Goal: Transaction & Acquisition: Obtain resource

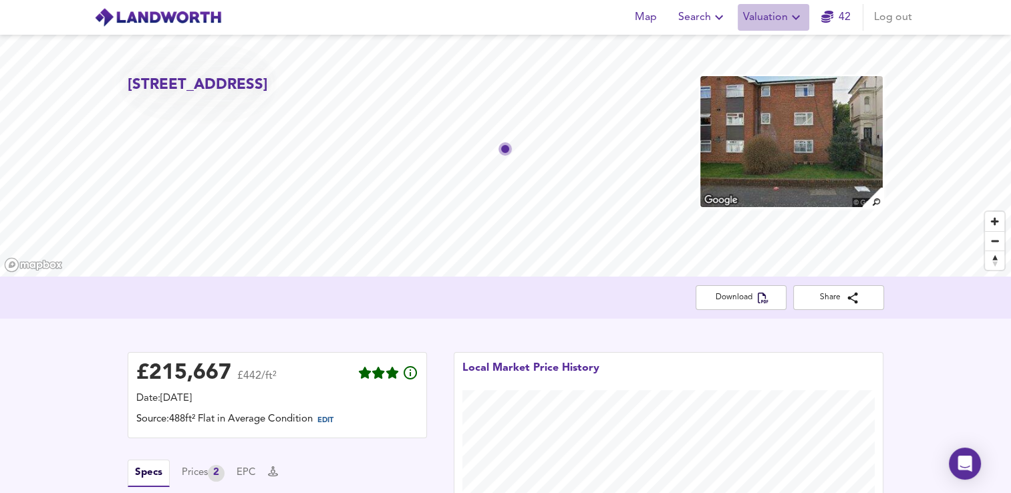
click at [565, 25] on span "Valuation" at bounding box center [773, 17] width 61 height 19
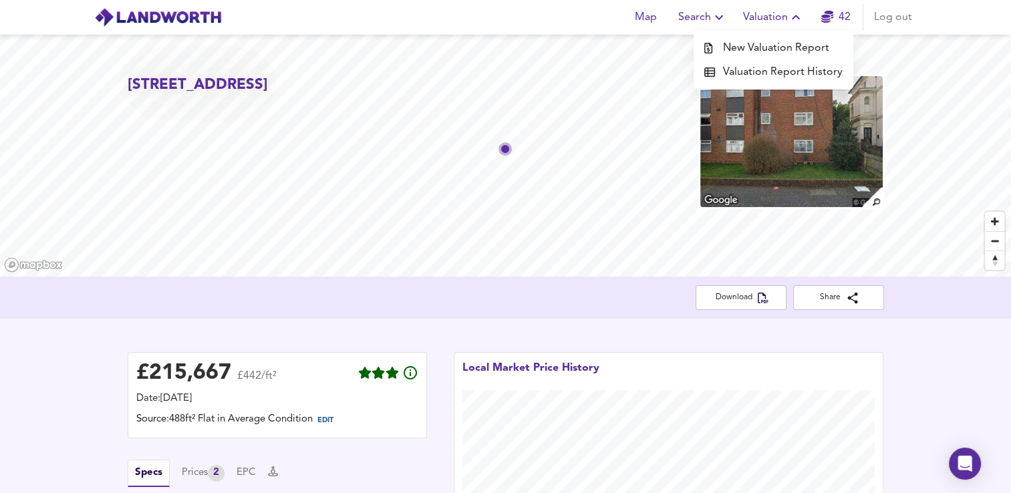
click at [565, 42] on li "New Valuation Report" at bounding box center [774, 48] width 160 height 24
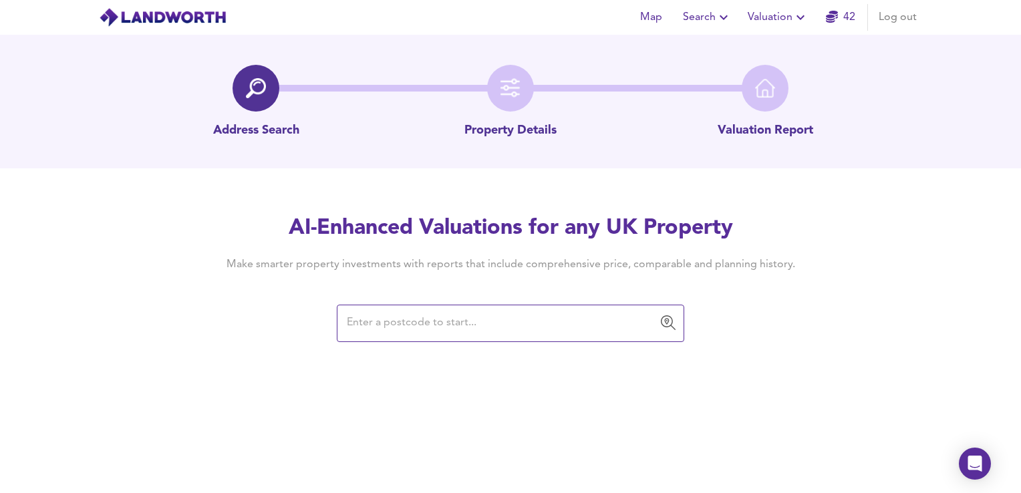
click at [440, 326] on input "text" at bounding box center [501, 323] width 316 height 25
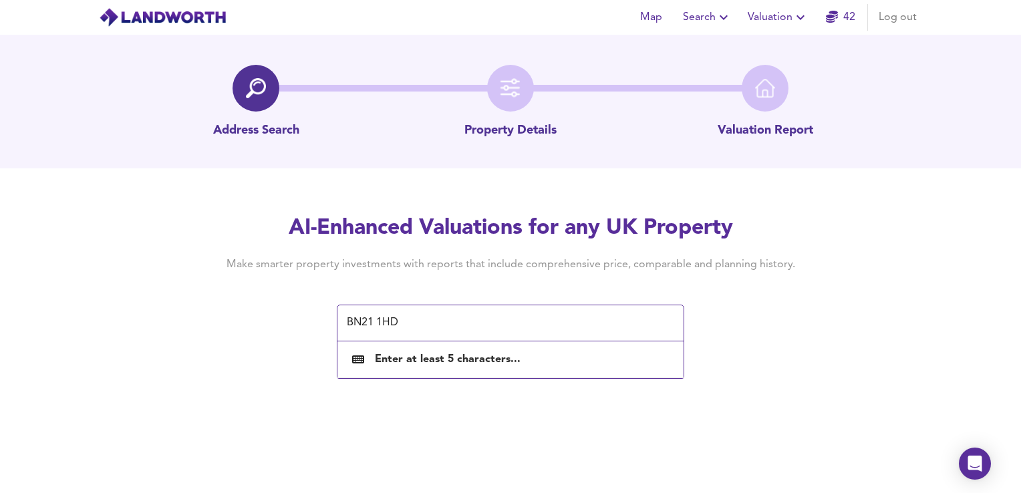
click at [469, 206] on div "Address Search Property Details Valuation Report AI-Enhanced Valuations for any…" at bounding box center [510, 188] width 1021 height 306
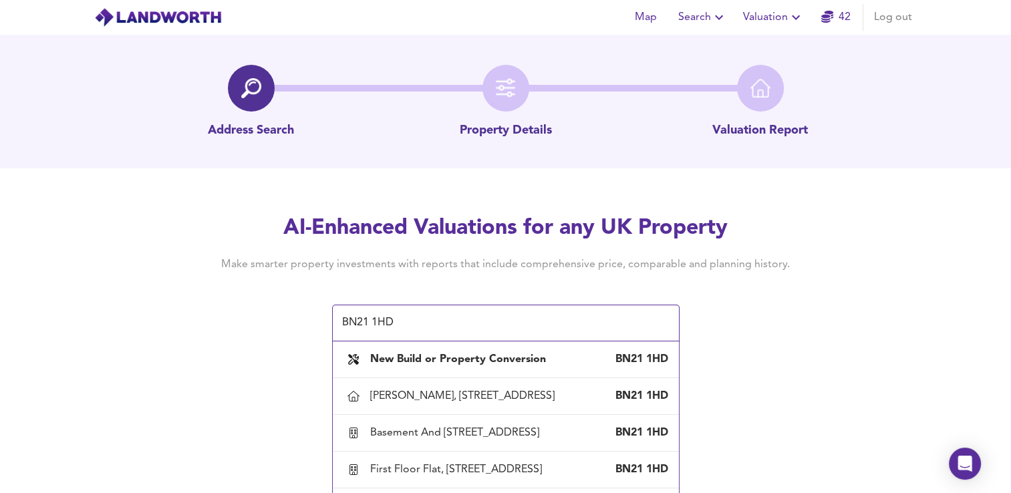
scroll to position [45, 0]
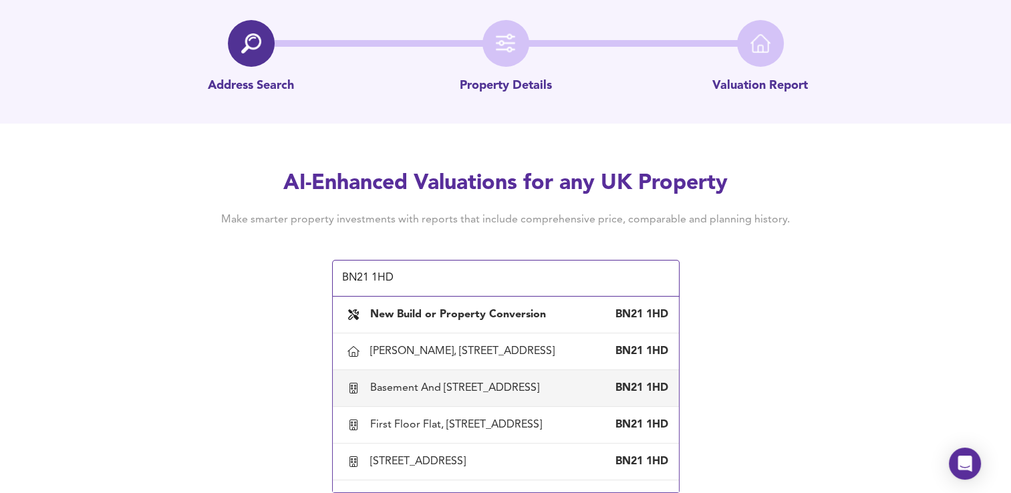
click at [507, 391] on div "Basement And [STREET_ADDRESS]" at bounding box center [457, 388] width 174 height 15
type input "Basement And [STREET_ADDRESS]"
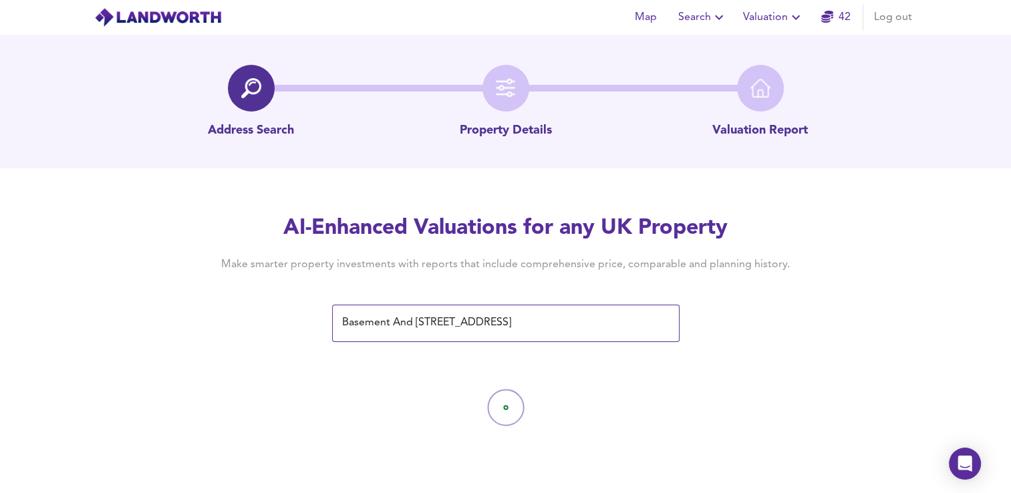
scroll to position [0, 0]
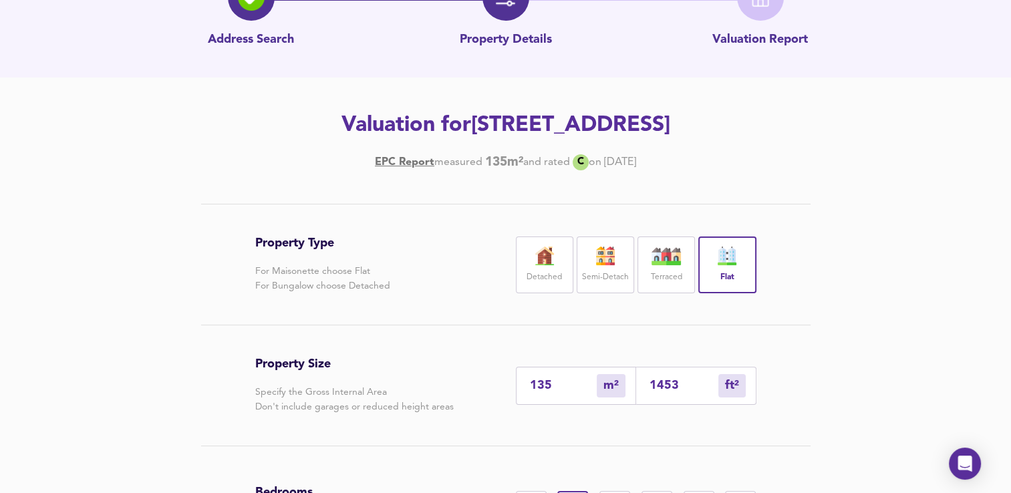
scroll to position [95, 0]
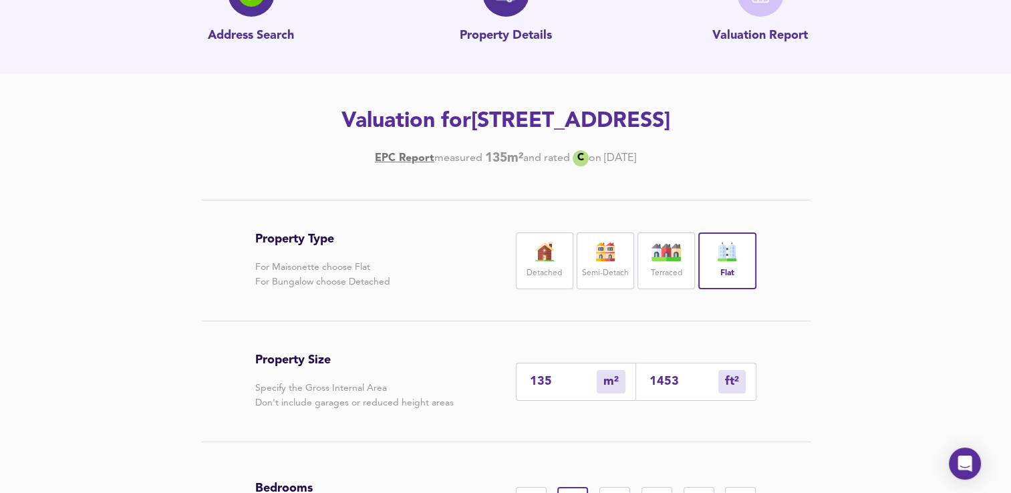
click at [565, 389] on input "1453" at bounding box center [684, 382] width 69 height 14
type input "13"
type input "145"
type input "1"
type input "14"
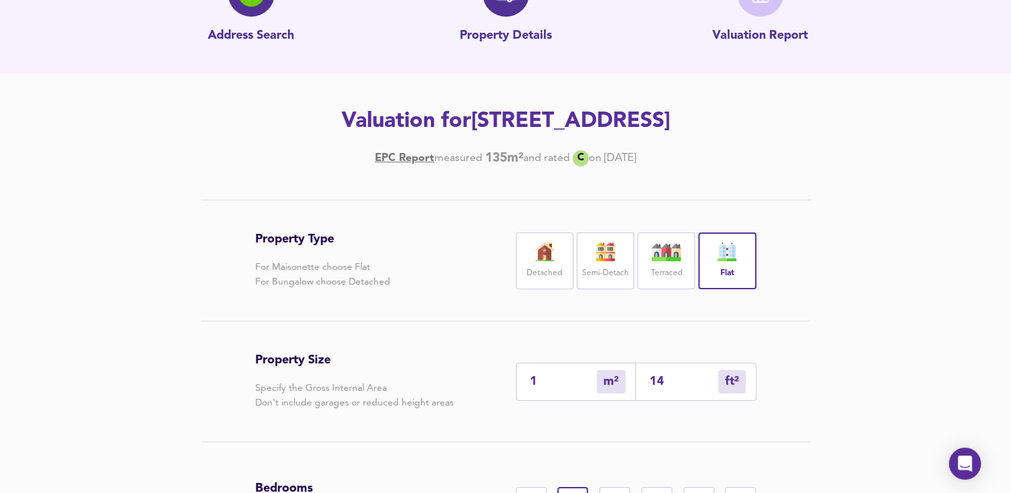
type input "0"
type input "1"
type input "0"
type input "4"
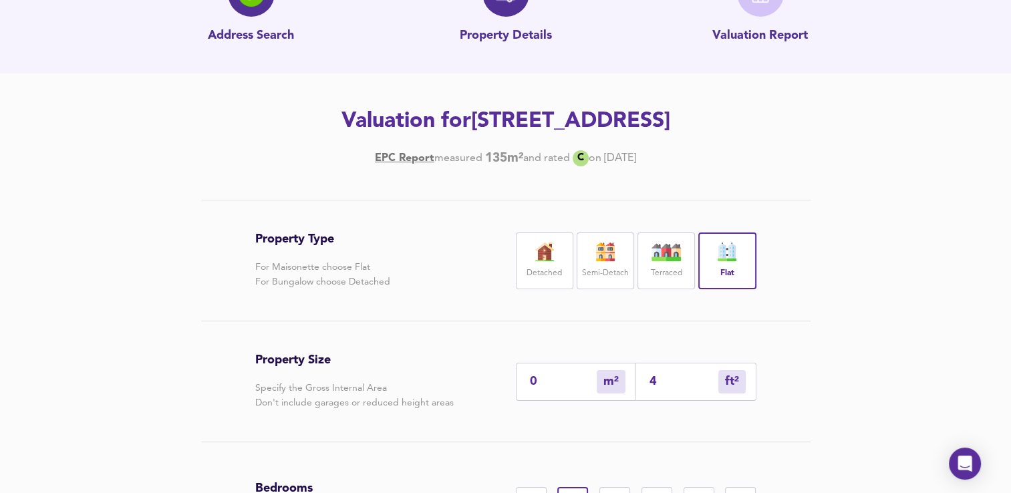
type input "47"
type input "44"
type input "474"
drag, startPoint x: 1010, startPoint y: 244, endPoint x: 1007, endPoint y: 285, distance: 41.5
click at [565, 285] on div "Property Type For Maisonette choose Flat For Bungalow choose Detached Detached …" at bounding box center [505, 435] width 1011 height 471
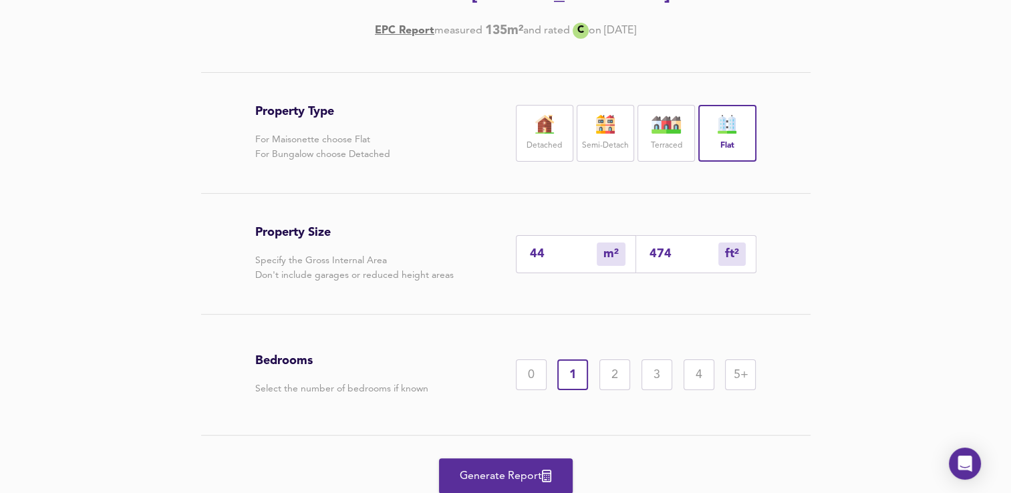
scroll to position [225, 0]
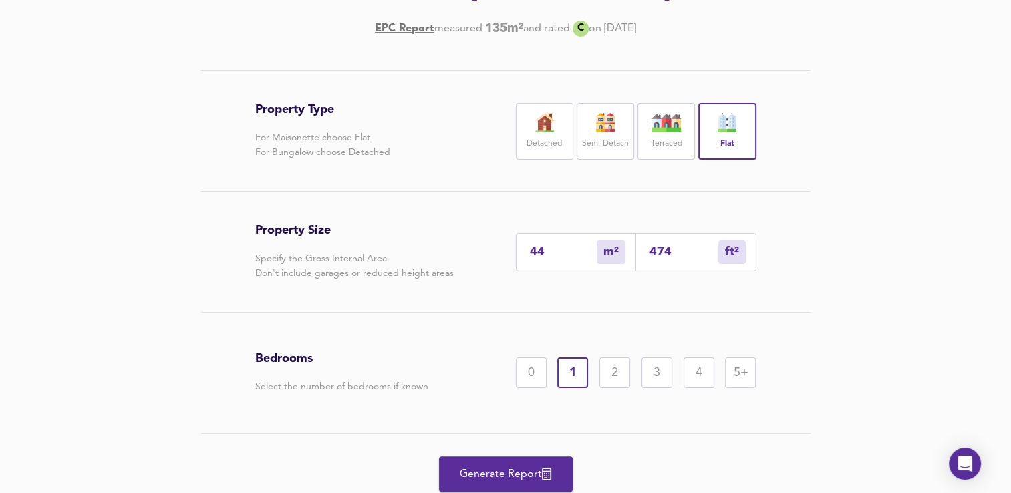
click at [565, 388] on div "2" at bounding box center [615, 373] width 31 height 31
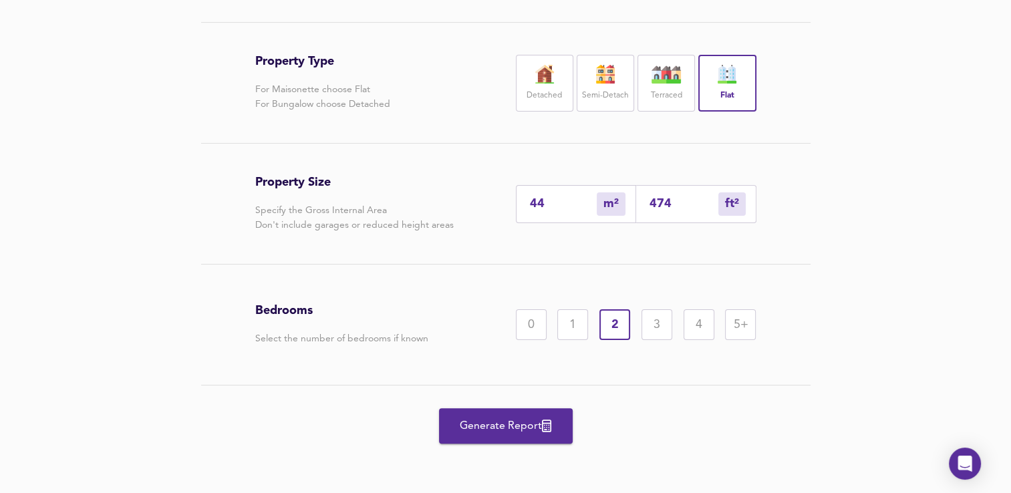
scroll to position [302, 0]
click at [540, 391] on span "Generate Report" at bounding box center [506, 426] width 107 height 19
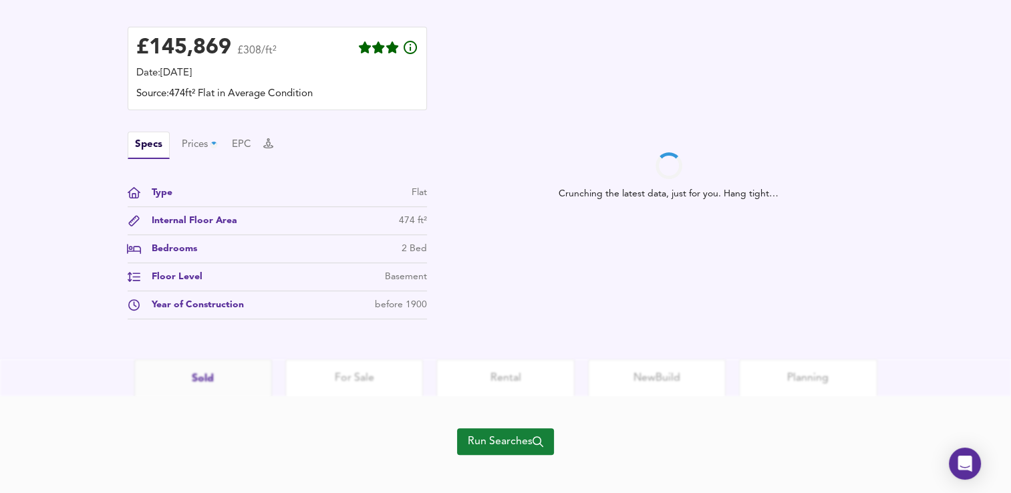
scroll to position [390, 0]
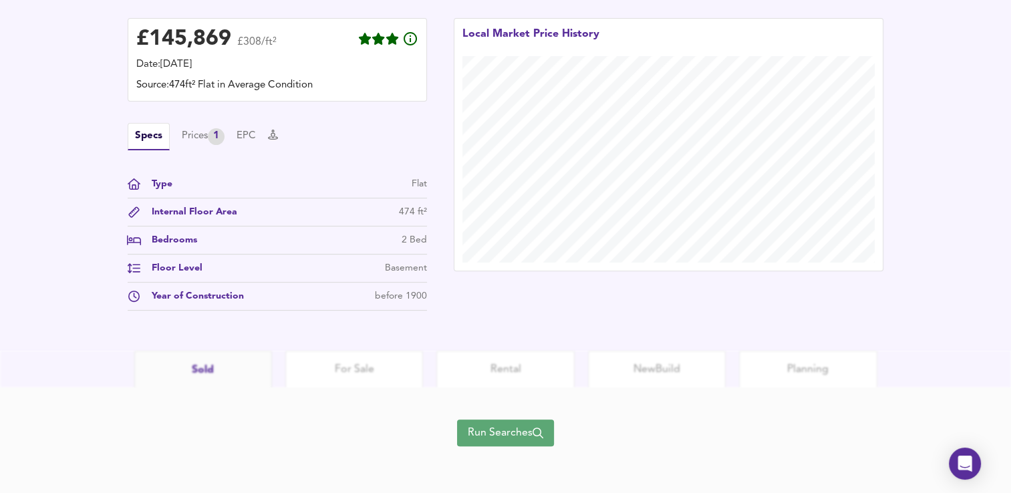
click at [531, 391] on span "Run Searches" at bounding box center [506, 433] width 76 height 19
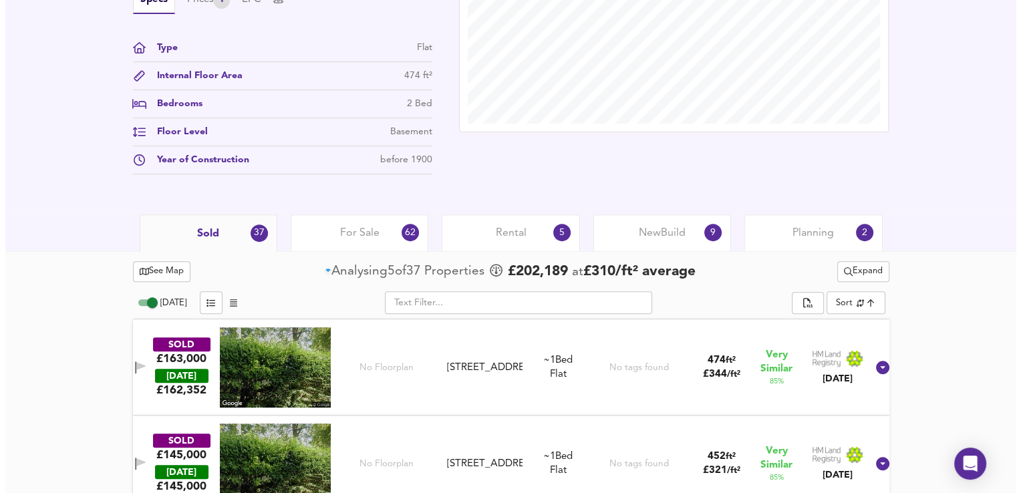
scroll to position [483, 0]
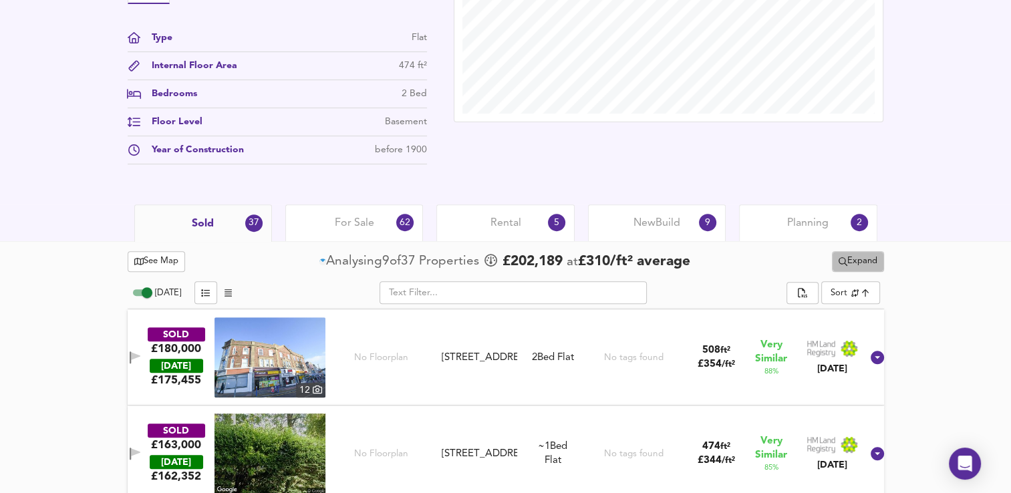
click at [565, 267] on span "Expand" at bounding box center [858, 261] width 39 height 15
click at [565, 287] on li "¼ mile ½ mile" at bounding box center [855, 286] width 113 height 21
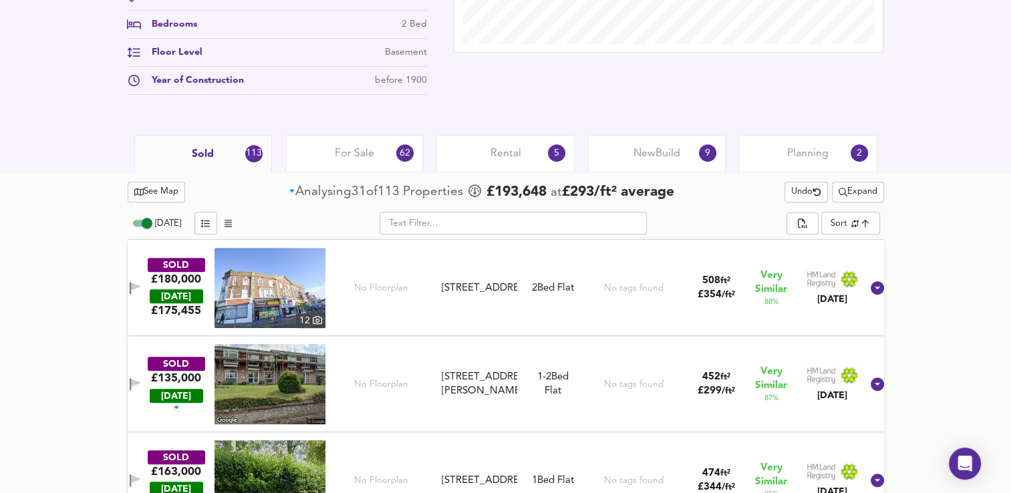
scroll to position [580, 0]
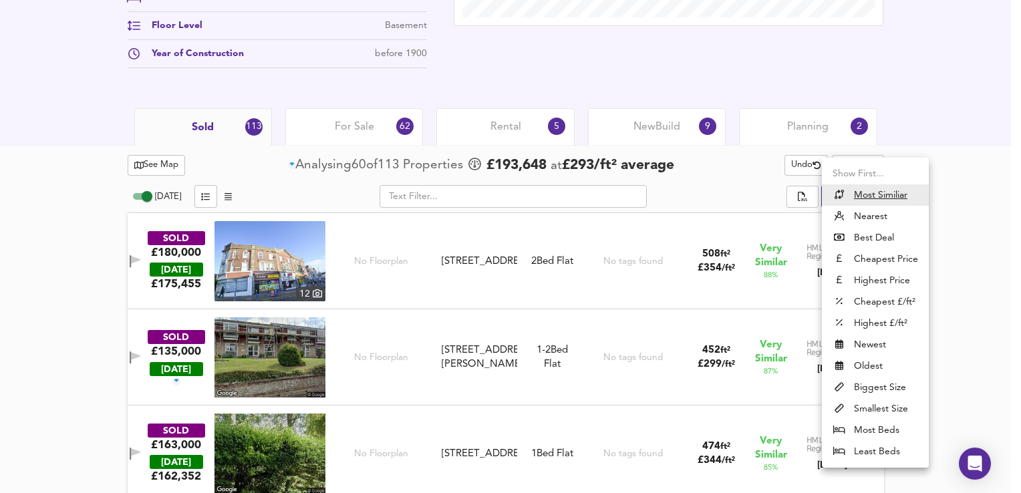
click at [565, 217] on li "Nearest" at bounding box center [875, 216] width 107 height 21
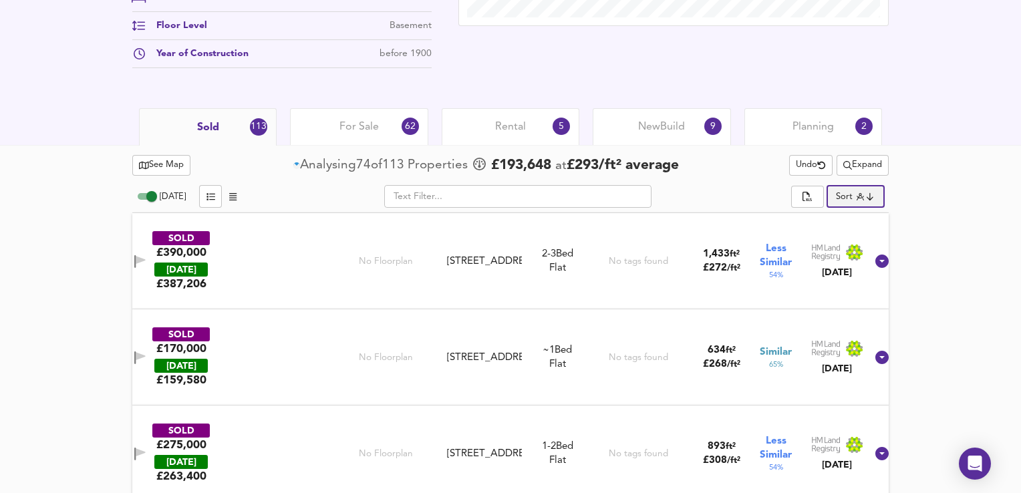
type input "distancetocenter"
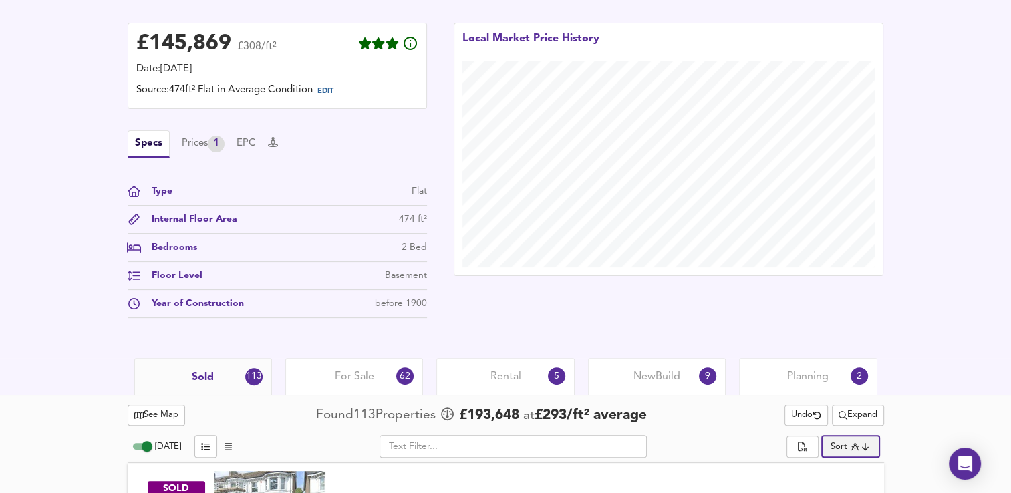
scroll to position [559, 0]
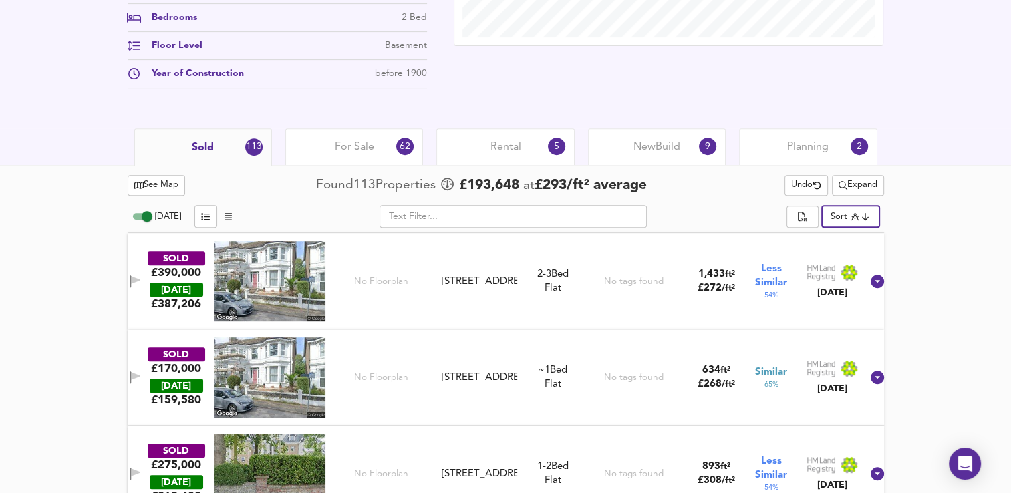
click at [145, 191] on span "See Map" at bounding box center [156, 185] width 45 height 15
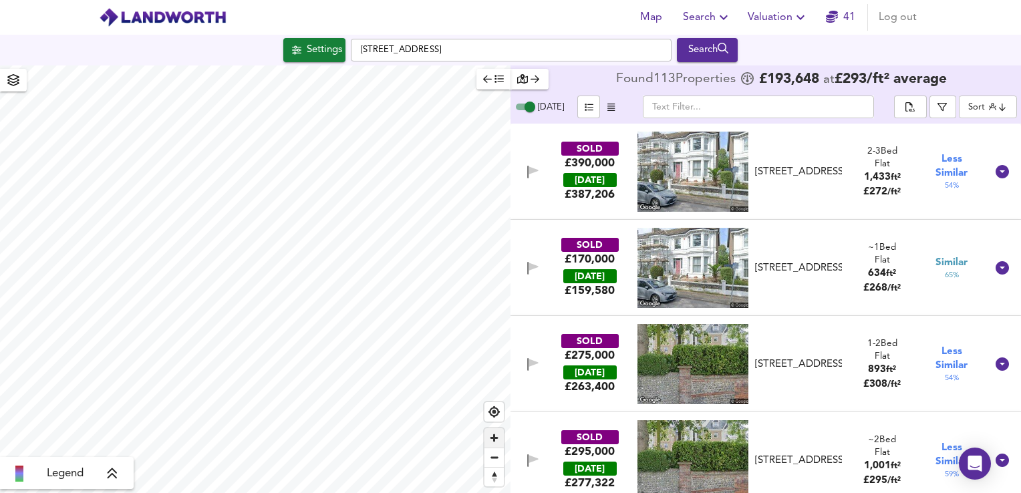
click at [492, 391] on span "Zoom in" at bounding box center [494, 437] width 19 height 19
click at [493, 391] on span "Zoom in" at bounding box center [494, 437] width 19 height 19
click at [491, 391] on span "Zoom in" at bounding box center [494, 437] width 19 height 19
checkbox input "true"
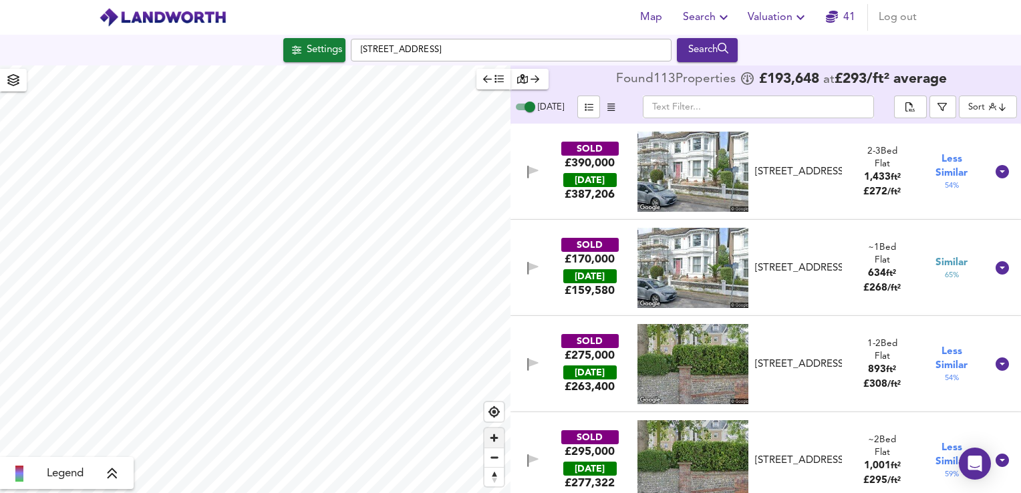
click at [489, 391] on span "Zoom in" at bounding box center [494, 437] width 19 height 19
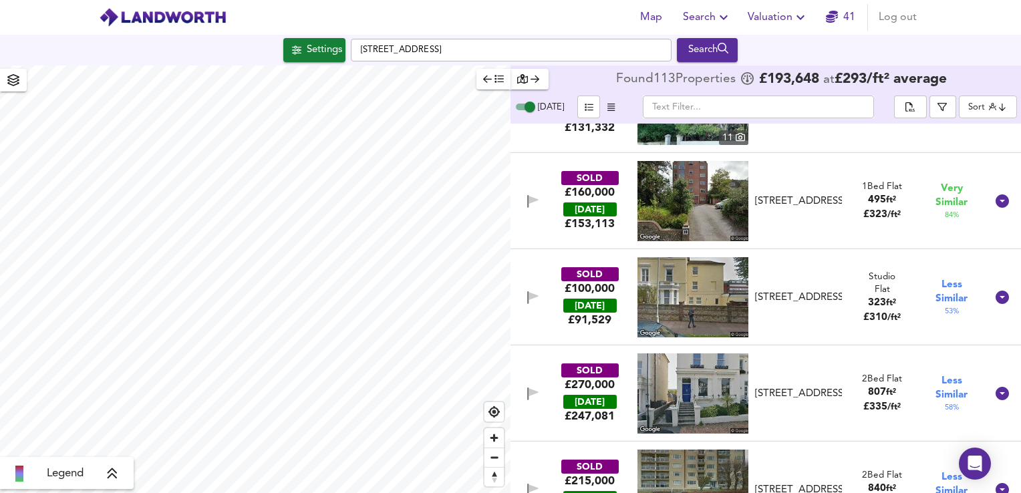
scroll to position [660, 0]
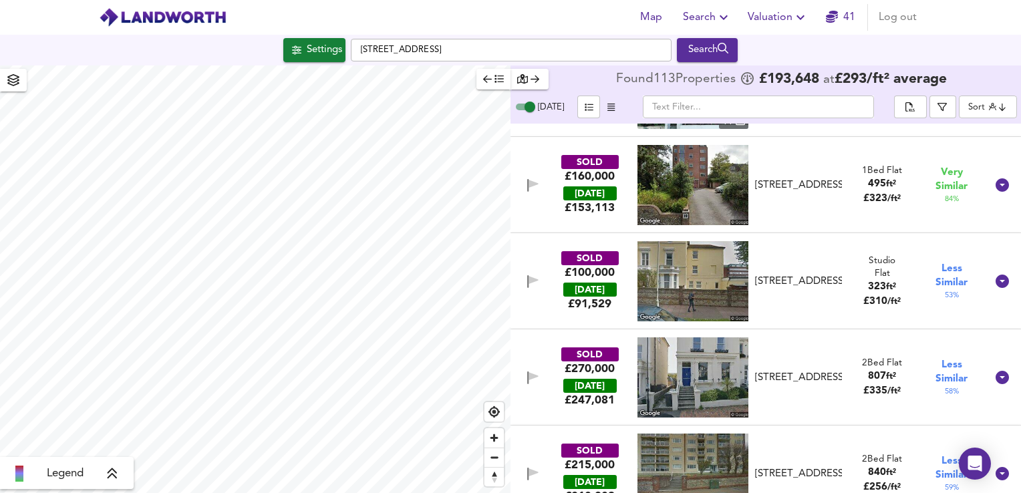
click at [565, 385] on img at bounding box center [693, 378] width 111 height 80
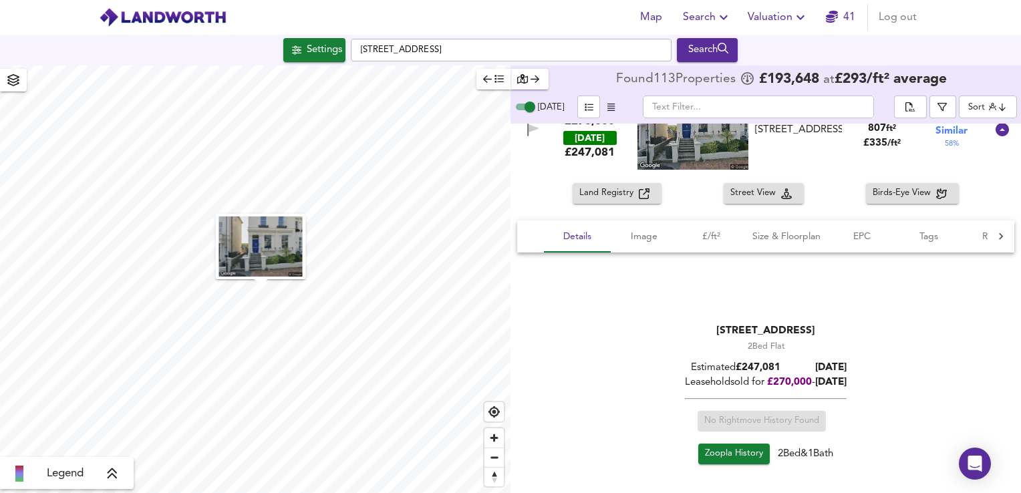
scroll to position [901, 0]
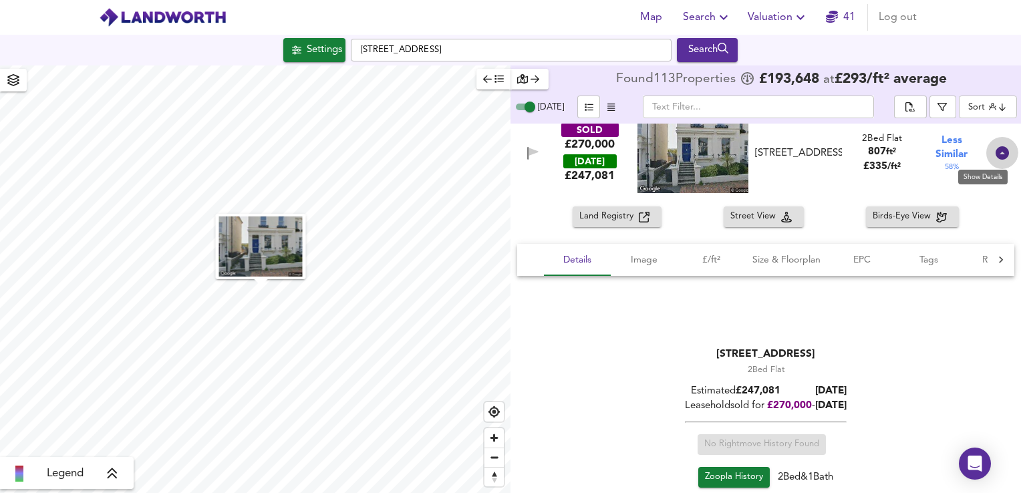
click at [565, 154] on icon at bounding box center [1002, 152] width 13 height 13
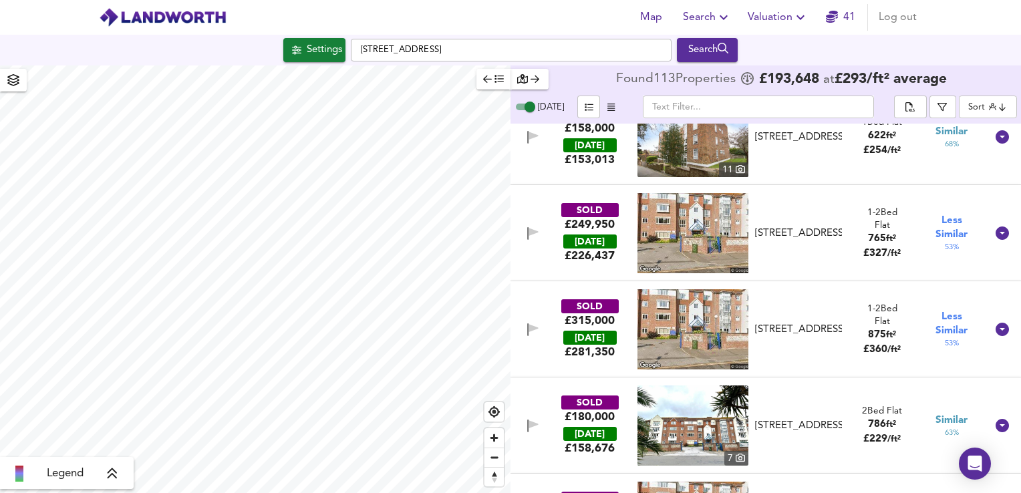
scroll to position [1382, 0]
click at [529, 263] on div "SOLD £249,950 [DATE] £ 226,437 [STREET_ADDRESS] 1-2 Bed We've estimated the tot…" at bounding box center [749, 233] width 473 height 80
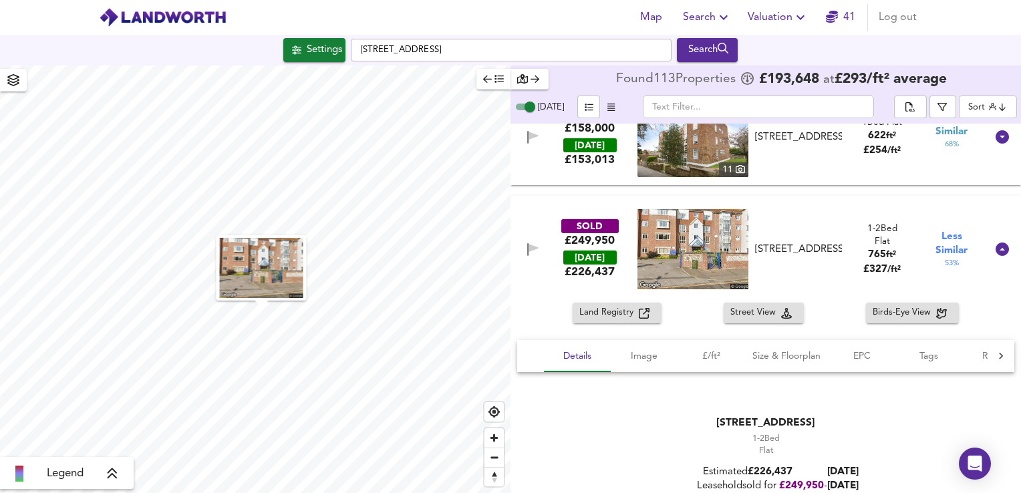
click at [551, 314] on div "Land Registry Street View Birds-Eye View" at bounding box center [766, 313] width 511 height 21
click at [490, 391] on span "Zoom in" at bounding box center [494, 437] width 19 height 19
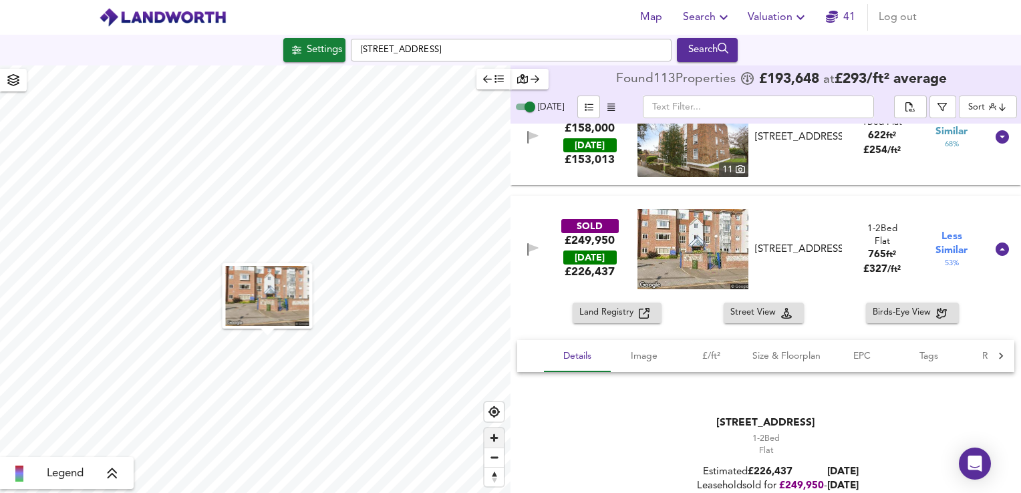
click at [490, 391] on span "Zoom in" at bounding box center [494, 437] width 19 height 19
click at [565, 189] on div "SOLD £390,000 [DATE] £ 387,206 Flat 1, [GEOGRAPHIC_DATA] 1HD Flat 1, [GEOGRAPHI…" at bounding box center [766, 309] width 511 height 370
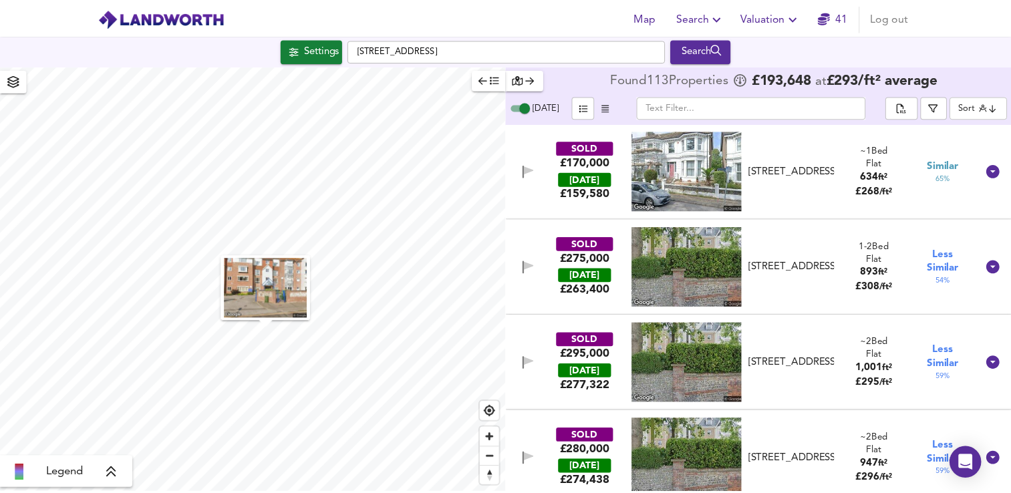
scroll to position [0, 0]
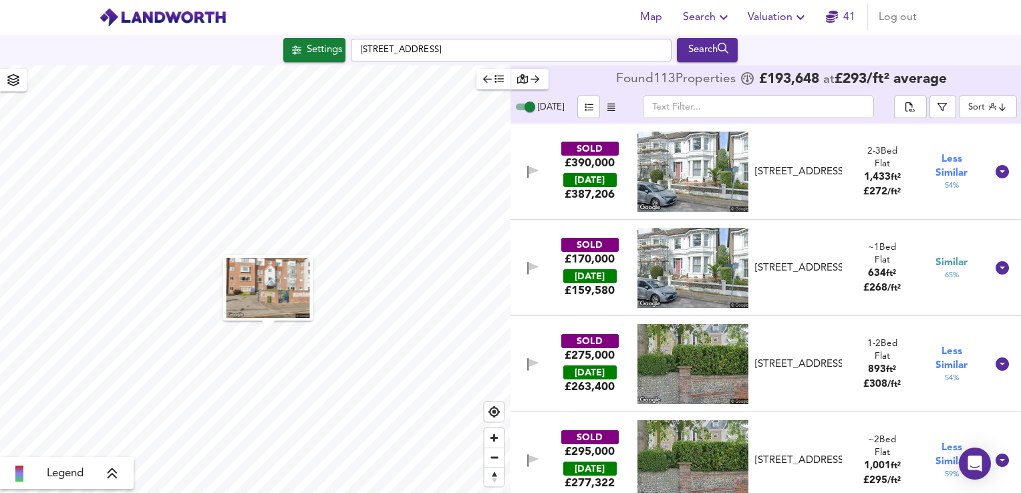
click at [565, 18] on span "Valuation" at bounding box center [778, 17] width 61 height 19
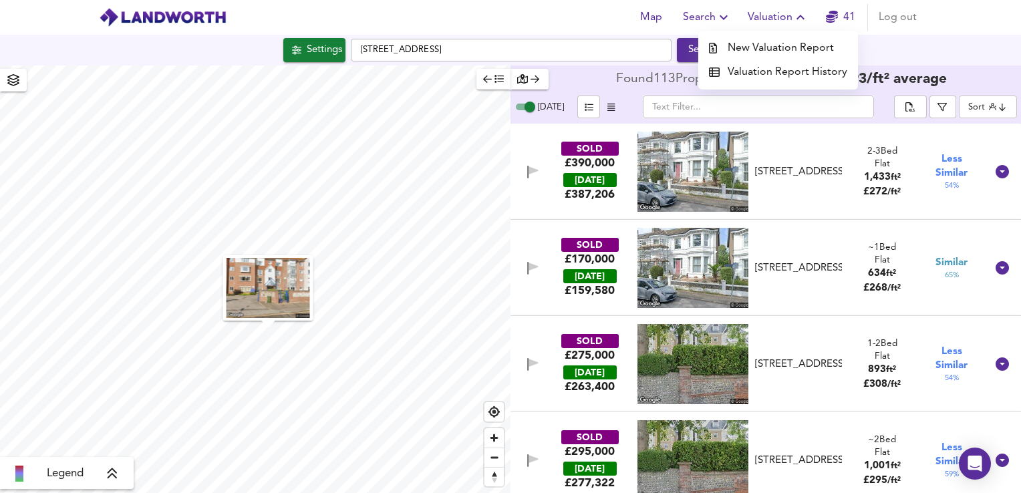
click at [565, 47] on li "New Valuation Report" at bounding box center [779, 48] width 160 height 24
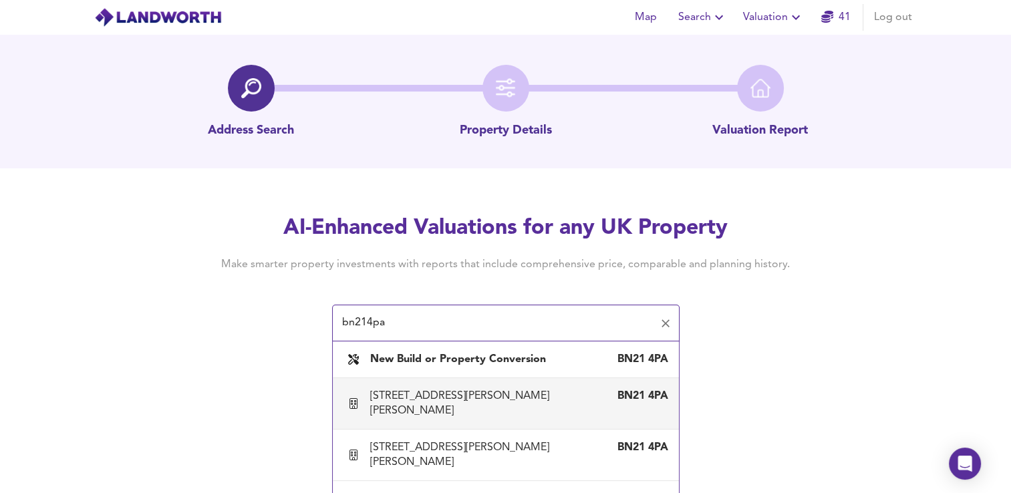
click at [509, 391] on div "[STREET_ADDRESS][PERSON_NAME][PERSON_NAME]" at bounding box center [492, 403] width 245 height 29
type input "[STREET_ADDRESS][PERSON_NAME][PERSON_NAME]"
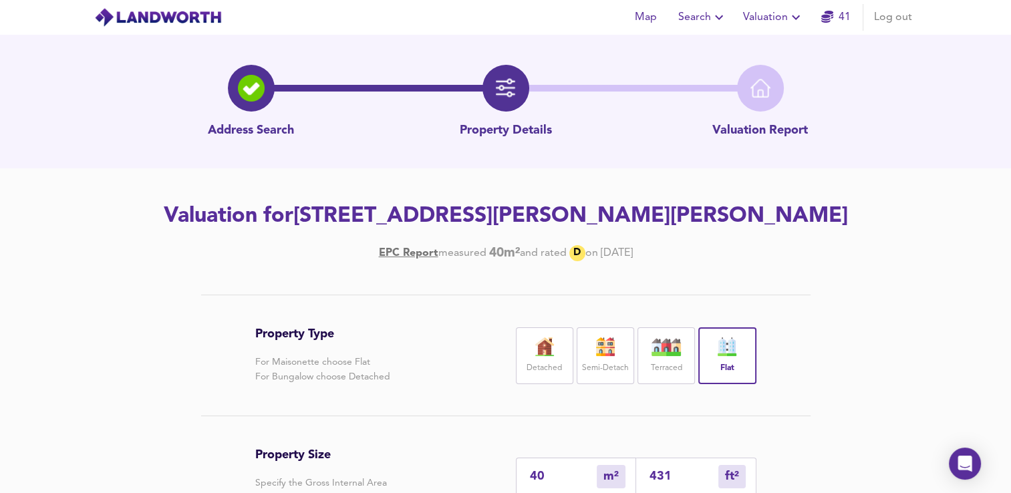
drag, startPoint x: 1013, startPoint y: 179, endPoint x: 1011, endPoint y: 164, distance: 15.6
click at [565, 164] on html "Map Search Valuation 41 Log out Address Search Property Details Valuation Repor…" at bounding box center [505, 246] width 1011 height 493
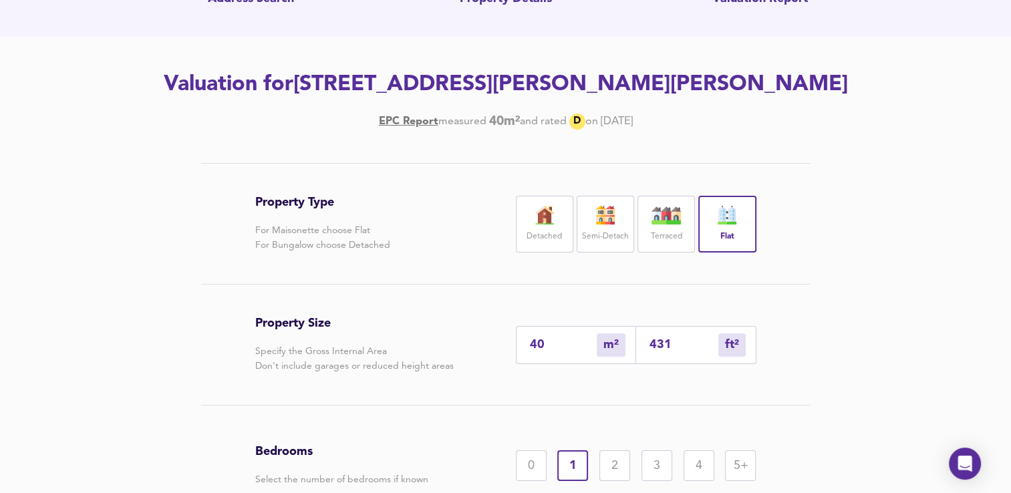
scroll to position [168, 0]
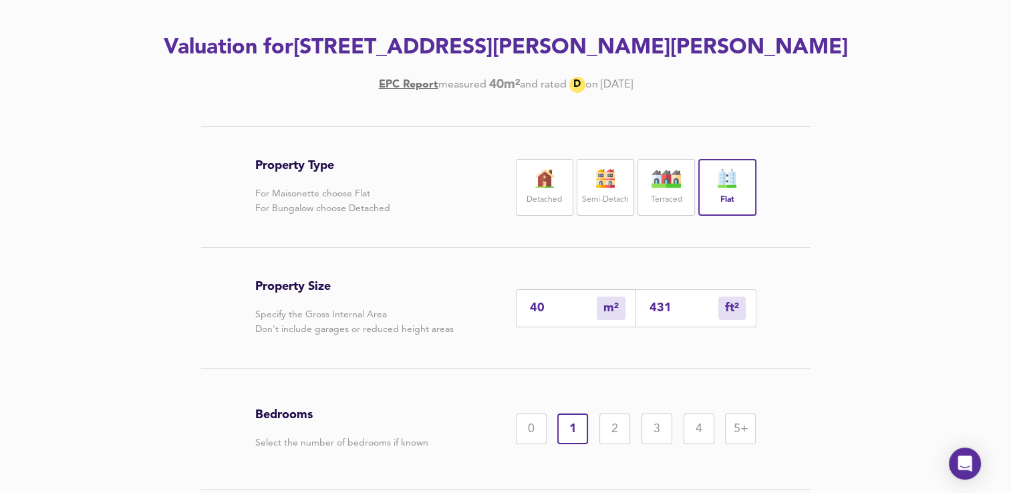
click at [565, 316] on input "431" at bounding box center [684, 308] width 69 height 14
type input "401"
type input "4315"
type input "4009"
type input "43151"
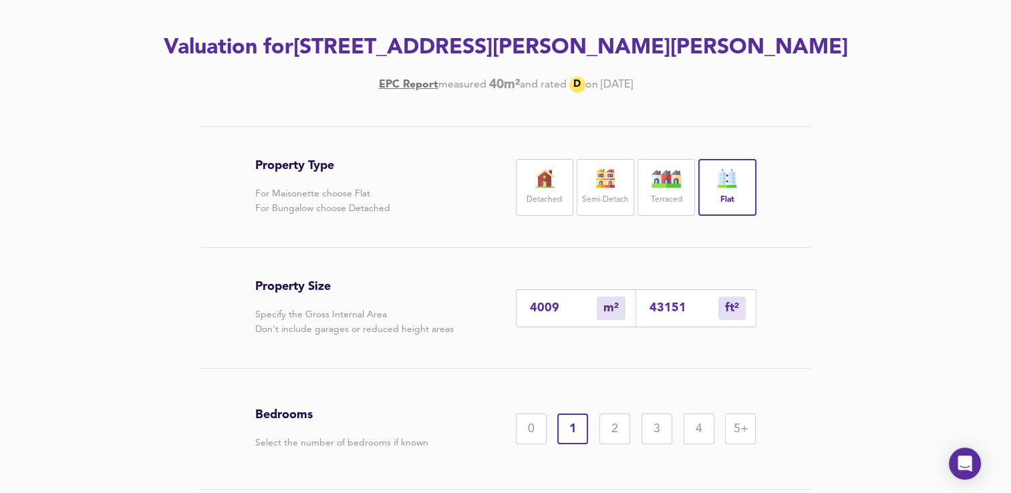
type input "401"
type input "4315"
type input "40"
type input "431"
type input "4"
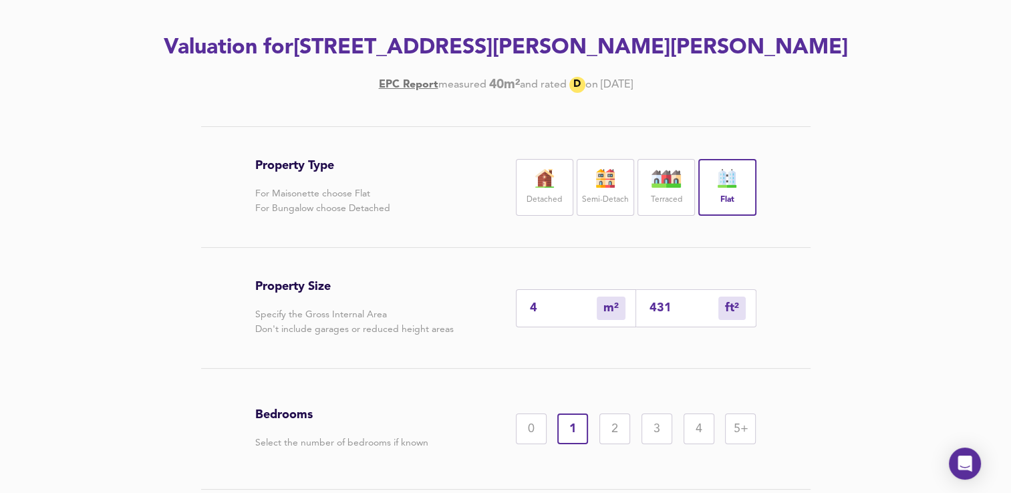
type input "43"
type input "0"
type input "4"
type input "0"
type input "5"
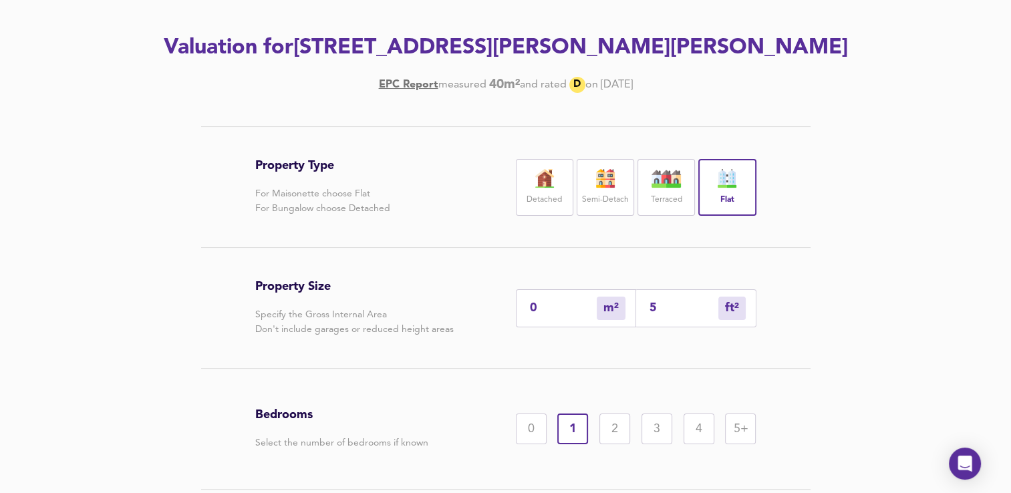
type input "5"
type input "51"
type input "47"
type input "510"
click at [565, 391] on div "2" at bounding box center [615, 429] width 31 height 31
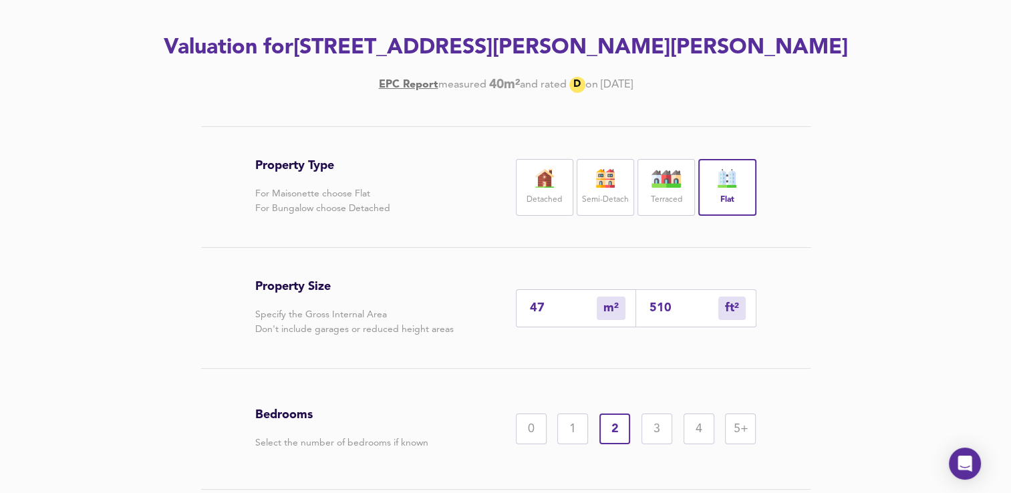
scroll to position [262, 0]
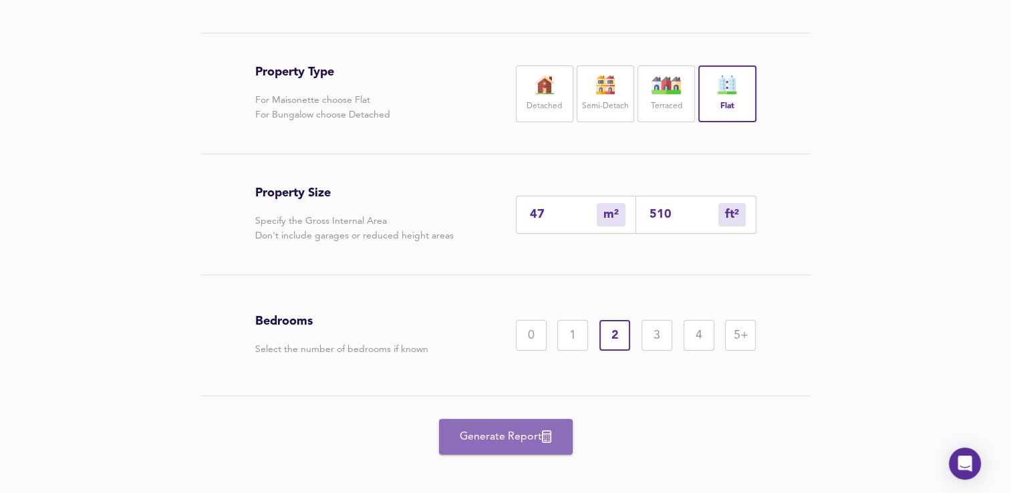
click at [547, 391] on icon "button" at bounding box center [546, 436] width 9 height 13
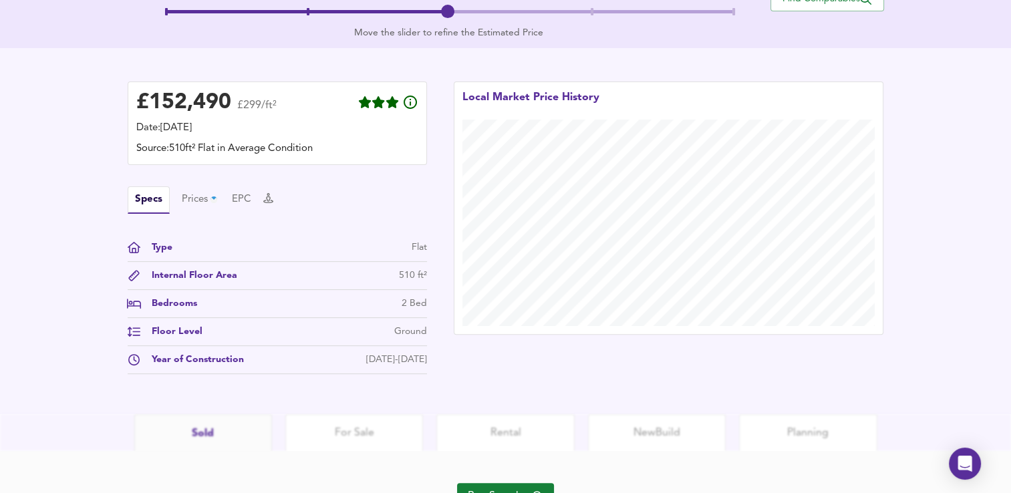
scroll to position [358, 0]
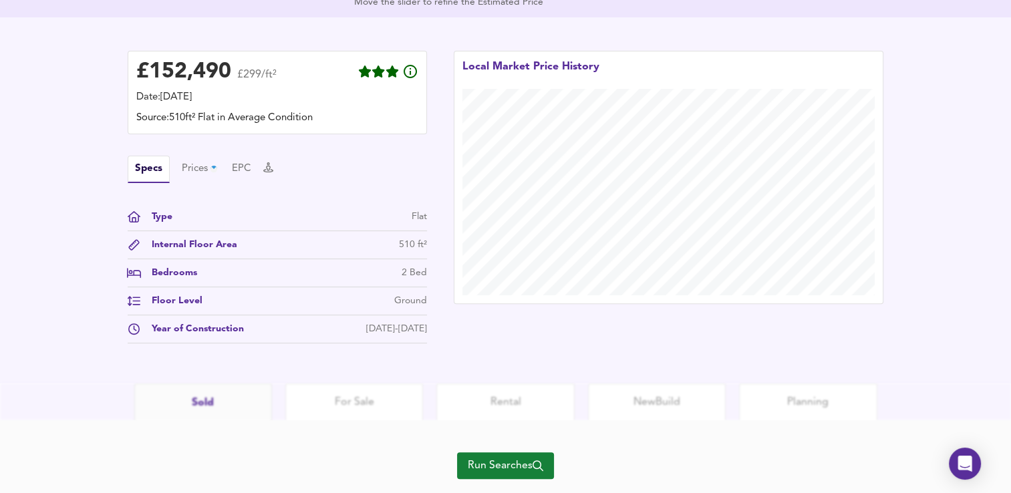
click at [543, 391] on icon "button" at bounding box center [538, 466] width 11 height 11
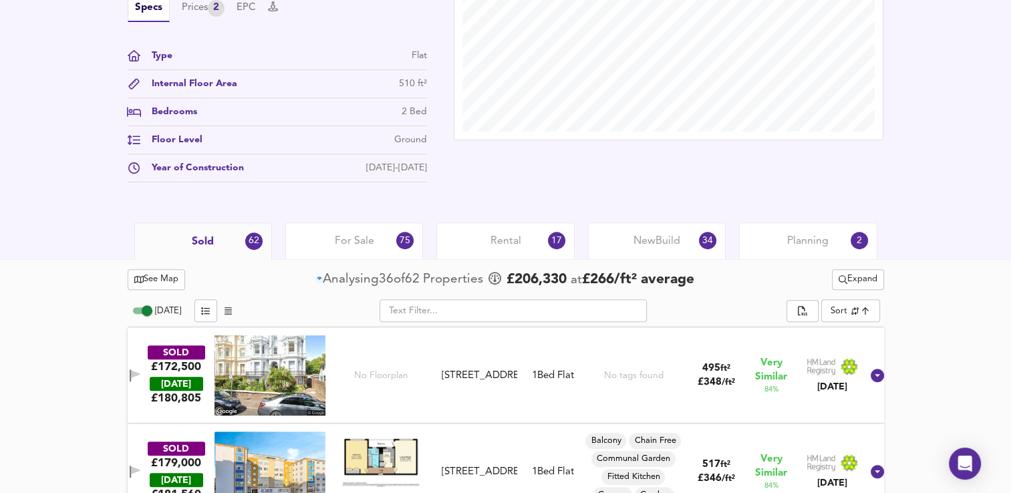
scroll to position [591, 0]
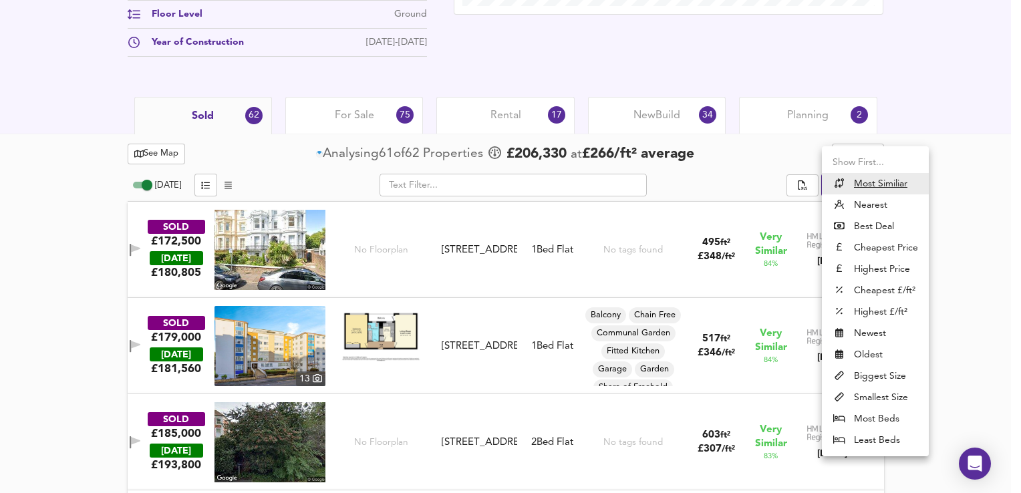
click at [565, 207] on li "Nearest" at bounding box center [875, 205] width 107 height 21
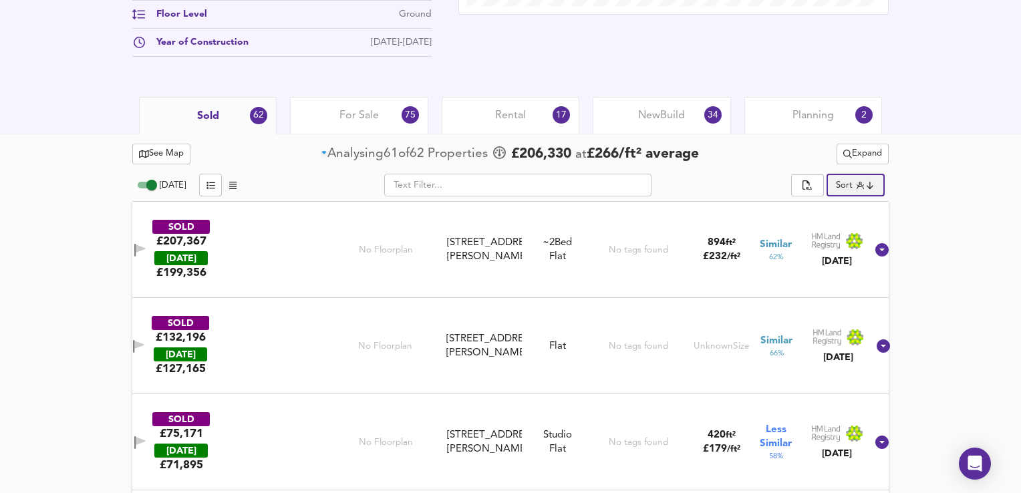
type input "distancetocenter"
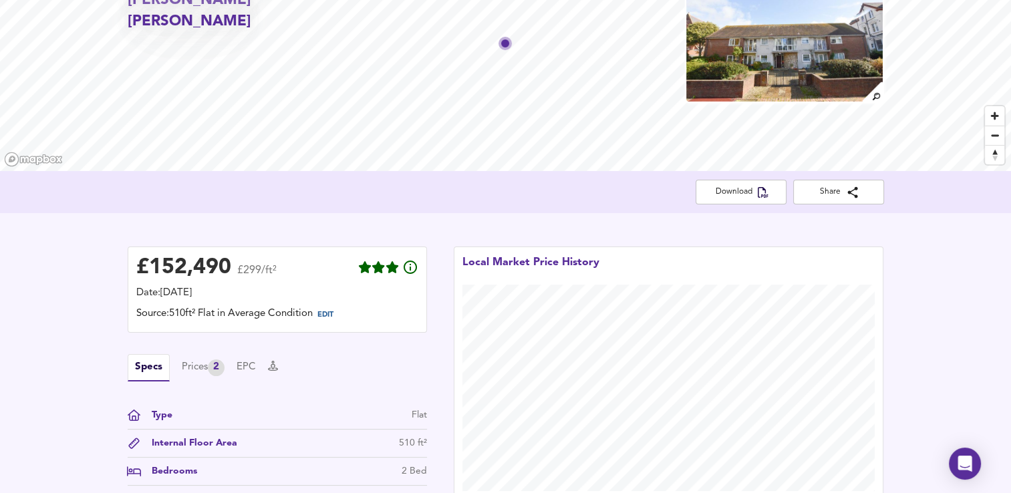
scroll to position [0, 0]
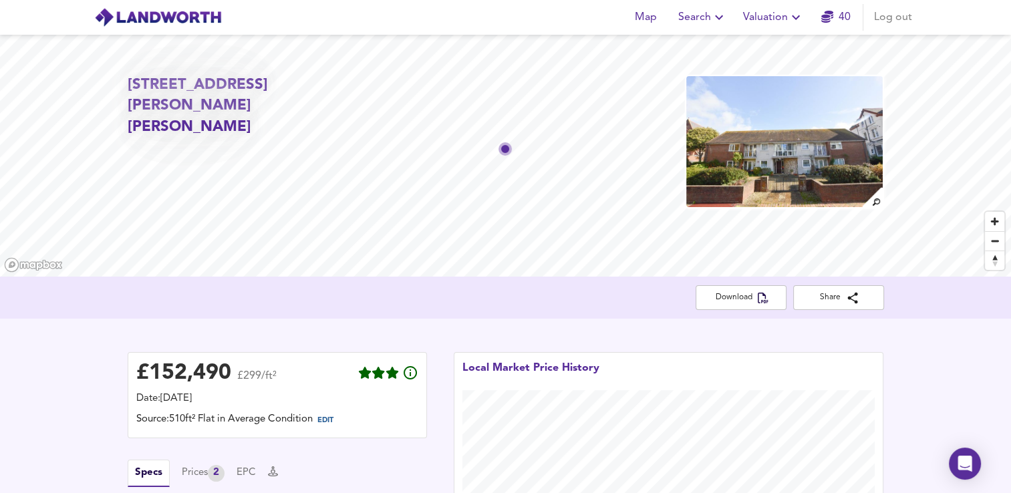
click at [565, 23] on span "Valuation" at bounding box center [773, 17] width 61 height 19
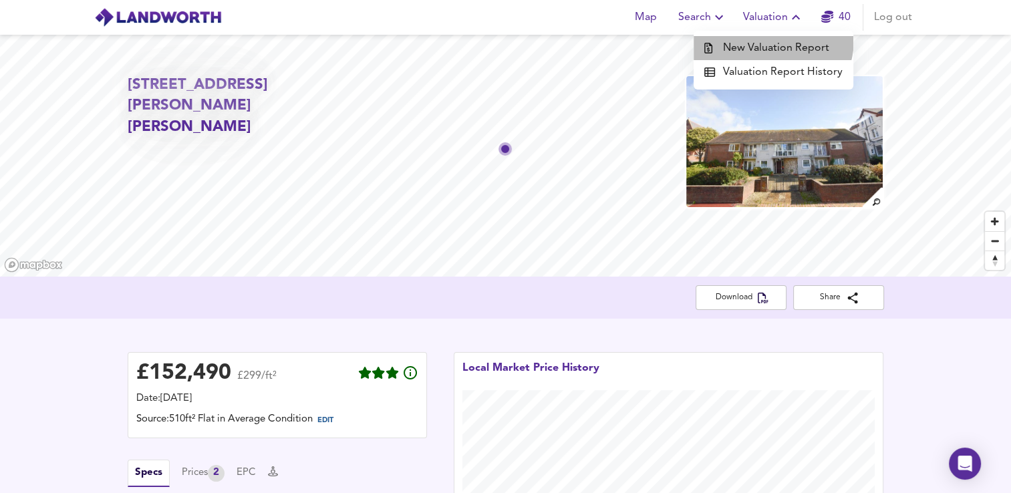
click at [565, 39] on li "New Valuation Report" at bounding box center [774, 48] width 160 height 24
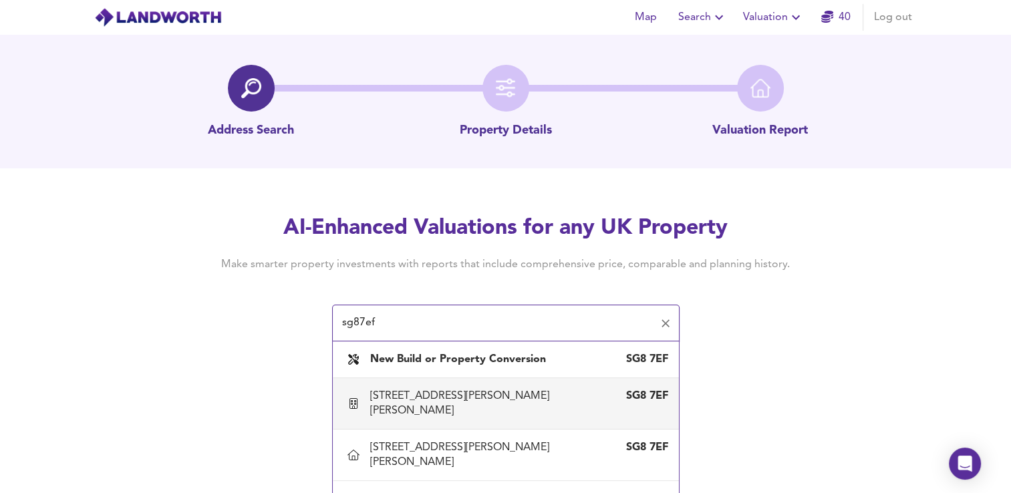
click at [529, 391] on div "[STREET_ADDRESS][PERSON_NAME][PERSON_NAME]" at bounding box center [492, 403] width 245 height 29
type input "[STREET_ADDRESS][PERSON_NAME][PERSON_NAME]"
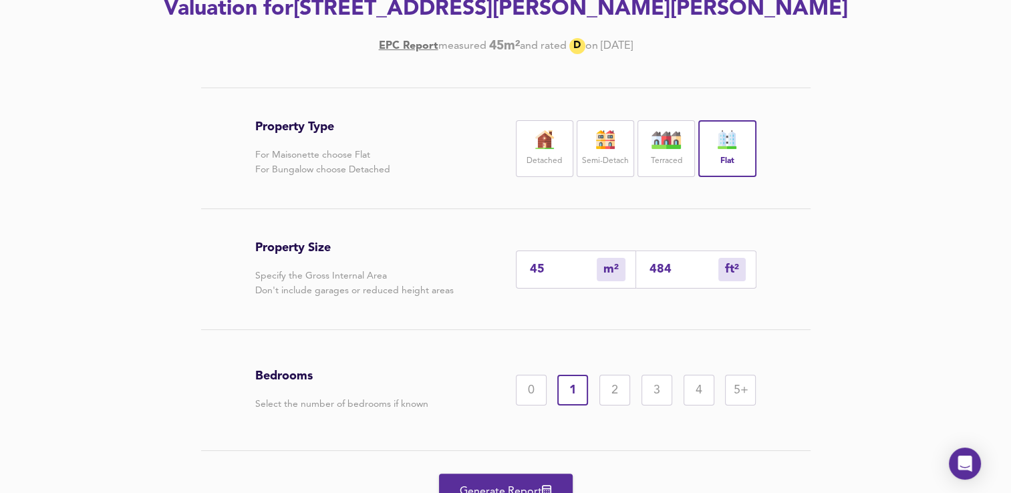
scroll to position [246, 0]
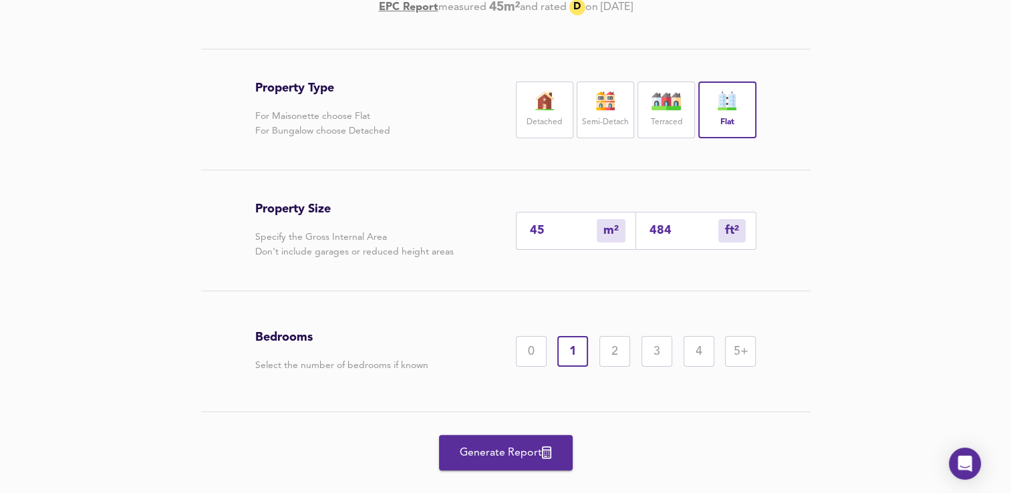
click at [565, 345] on div "2" at bounding box center [615, 351] width 31 height 31
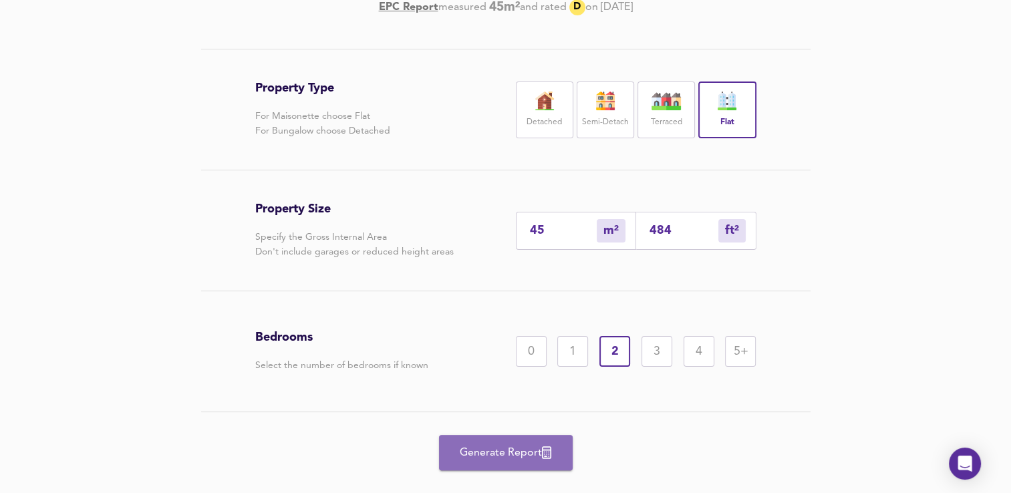
click at [491, 391] on span "Generate Report" at bounding box center [506, 453] width 107 height 19
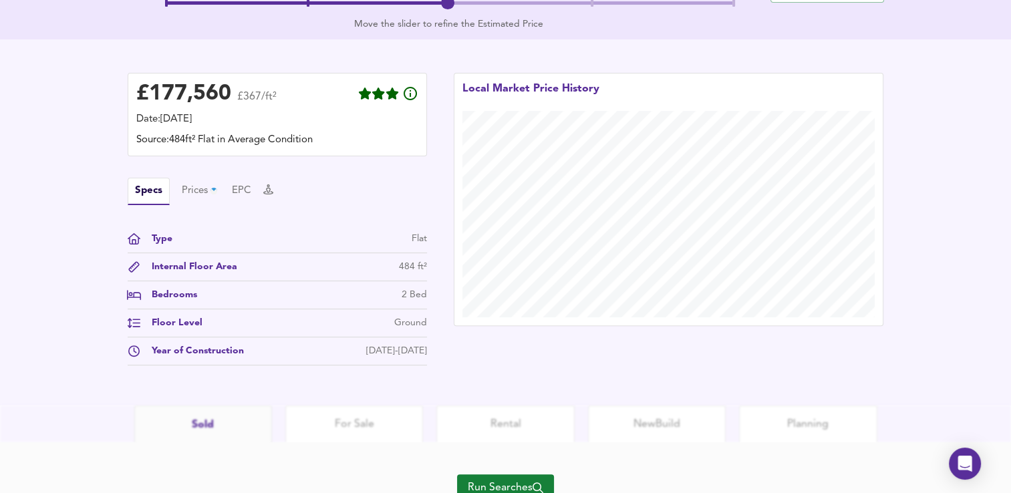
scroll to position [390, 0]
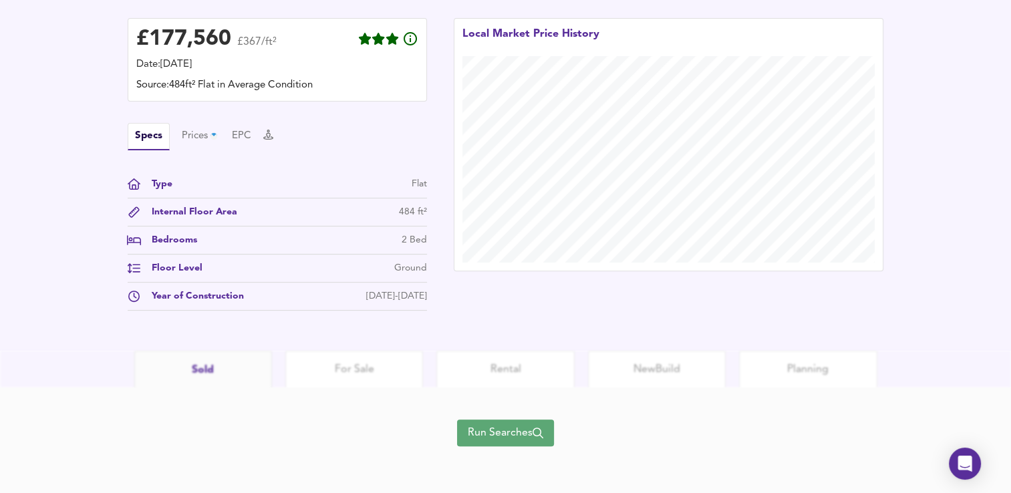
click at [516, 391] on span "Run Searches" at bounding box center [506, 433] width 76 height 19
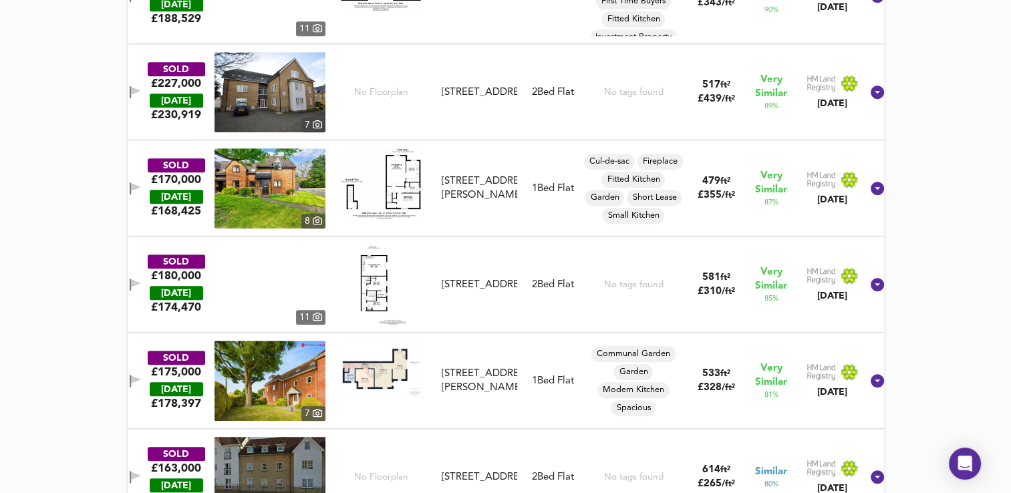
scroll to position [556, 0]
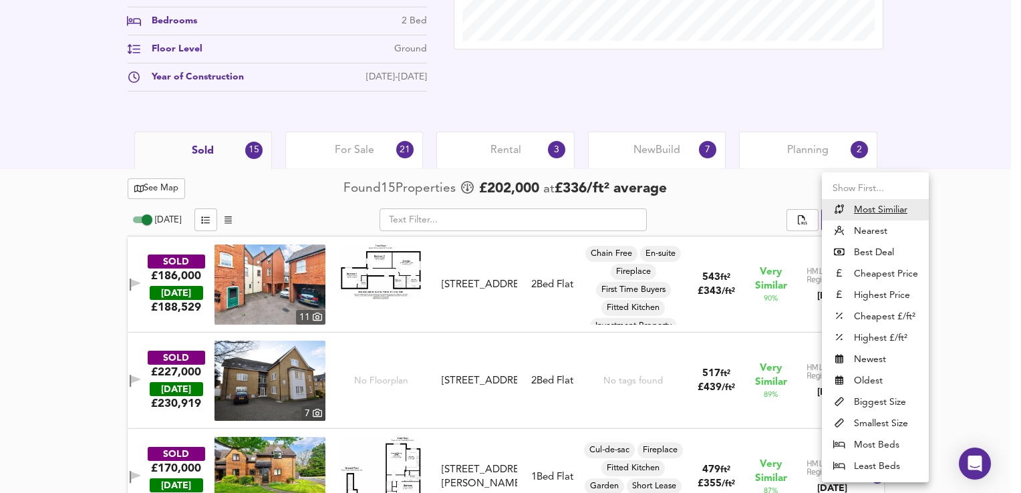
click at [565, 234] on li "Nearest" at bounding box center [875, 231] width 107 height 21
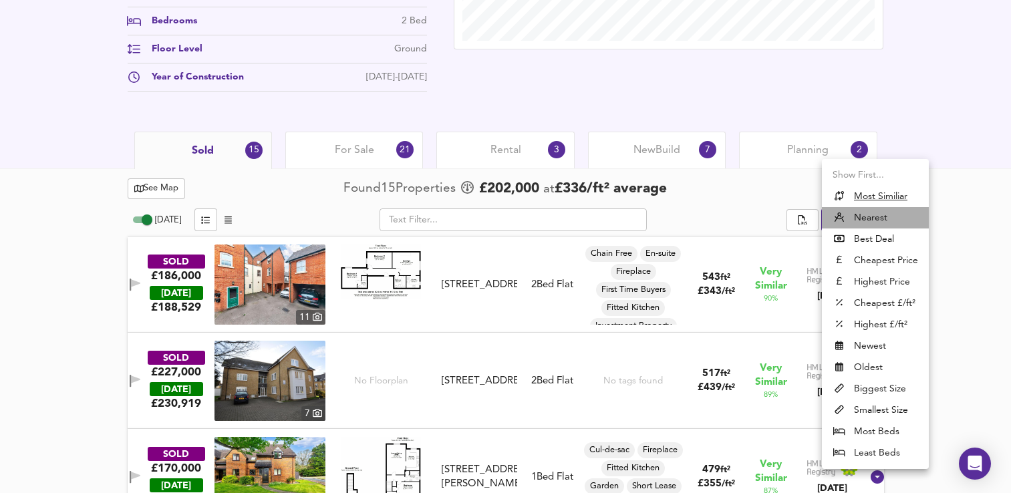
click at [565, 215] on li "Nearest" at bounding box center [875, 217] width 107 height 21
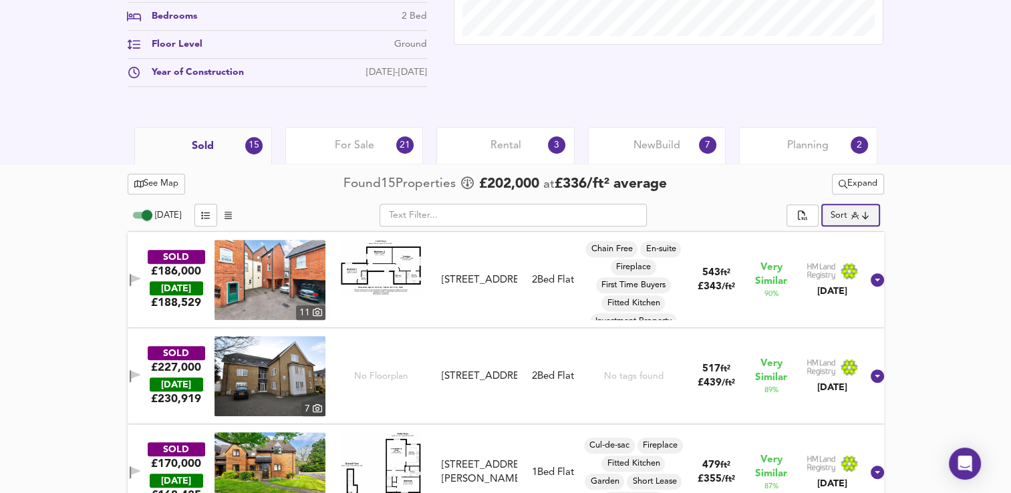
scroll to position [563, 0]
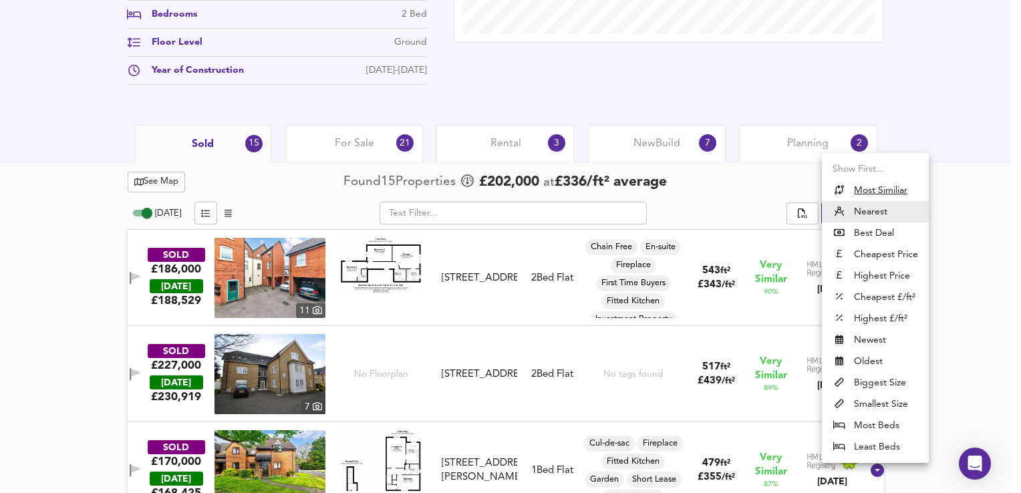
click at [565, 216] on li "Nearest" at bounding box center [875, 211] width 107 height 21
click at [565, 196] on u "Most Similiar" at bounding box center [880, 190] width 53 height 13
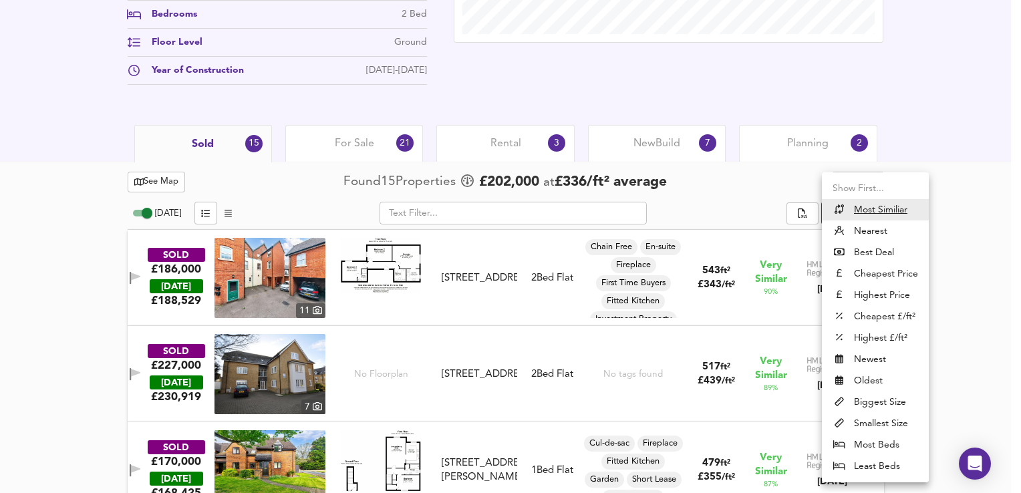
click at [565, 248] on li "Best Deal" at bounding box center [875, 252] width 107 height 21
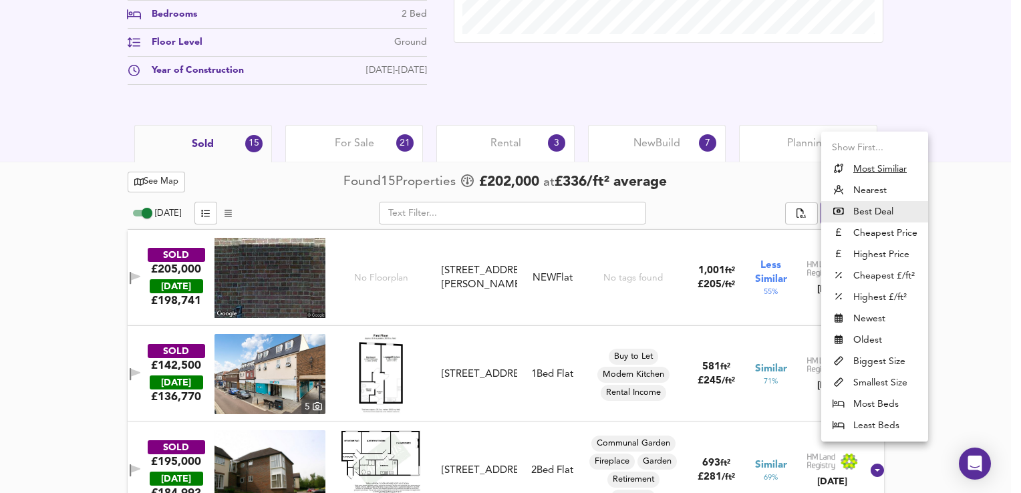
click at [565, 196] on li "Nearest" at bounding box center [875, 190] width 107 height 21
type input "distancetocenter"
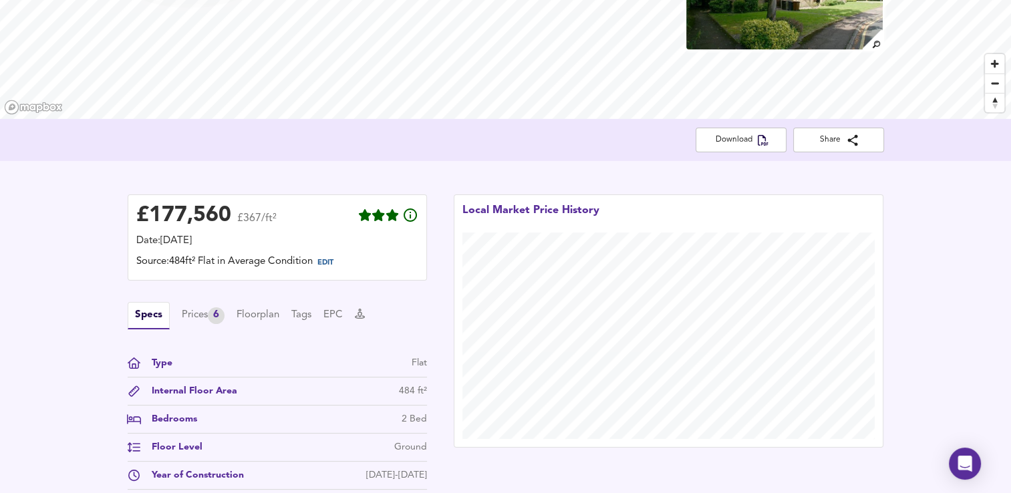
scroll to position [0, 0]
